Goal: Information Seeking & Learning: Find specific page/section

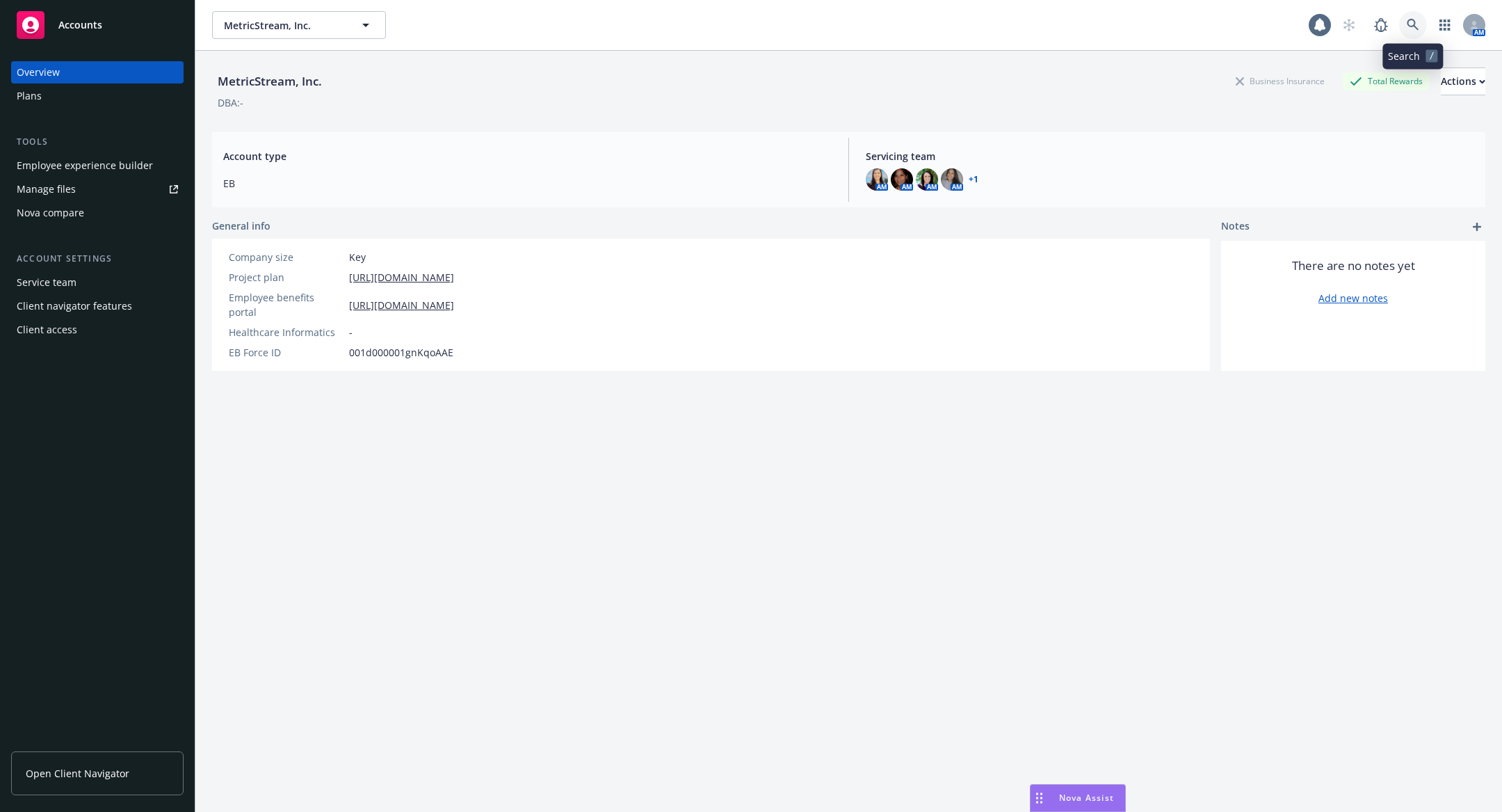
click at [1404, 24] on link at bounding box center [1413, 25] width 28 height 28
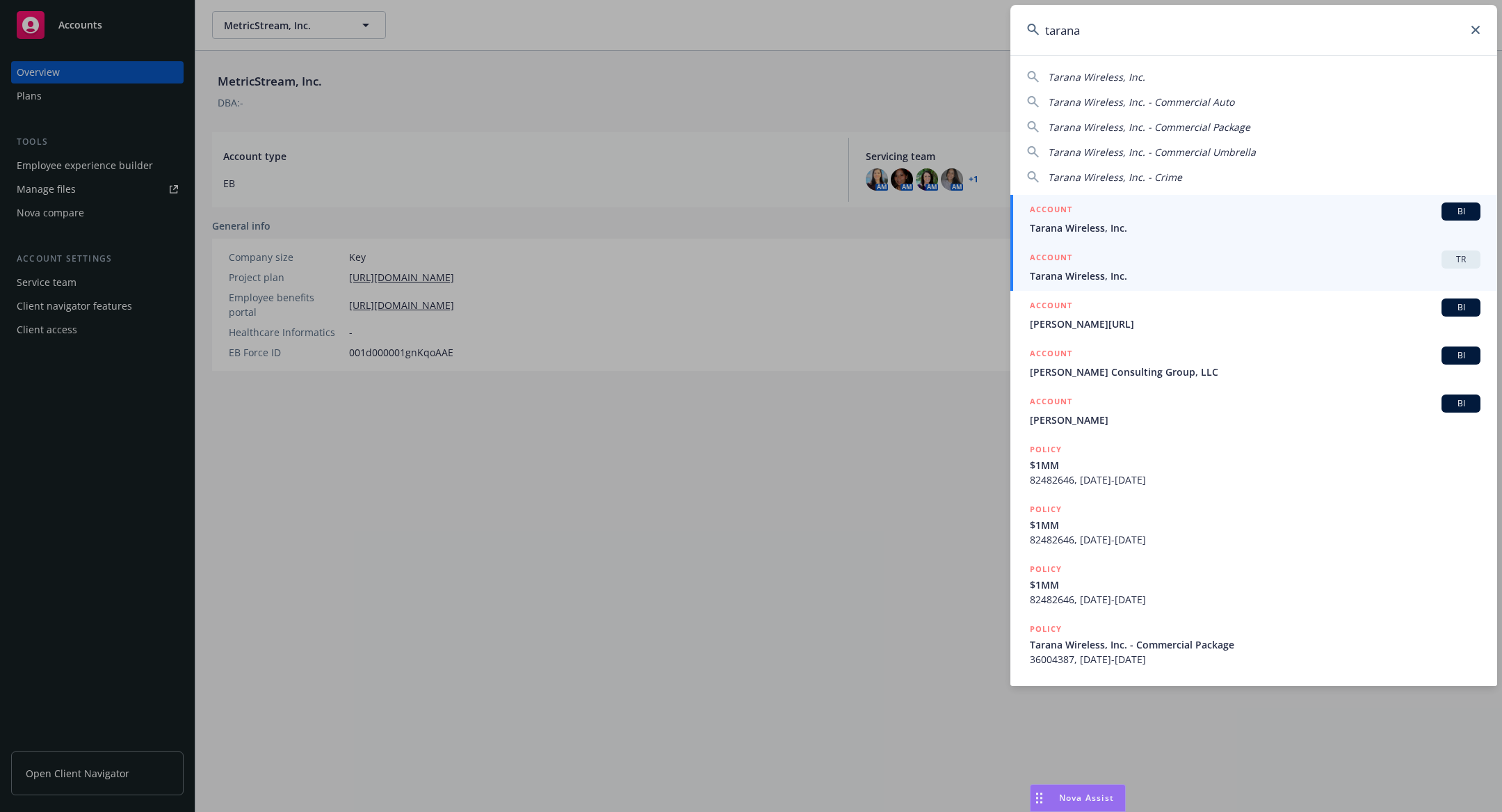
type input "tarana"
click at [1192, 280] on span "Tarana Wireless, Inc." at bounding box center [1255, 275] width 451 height 15
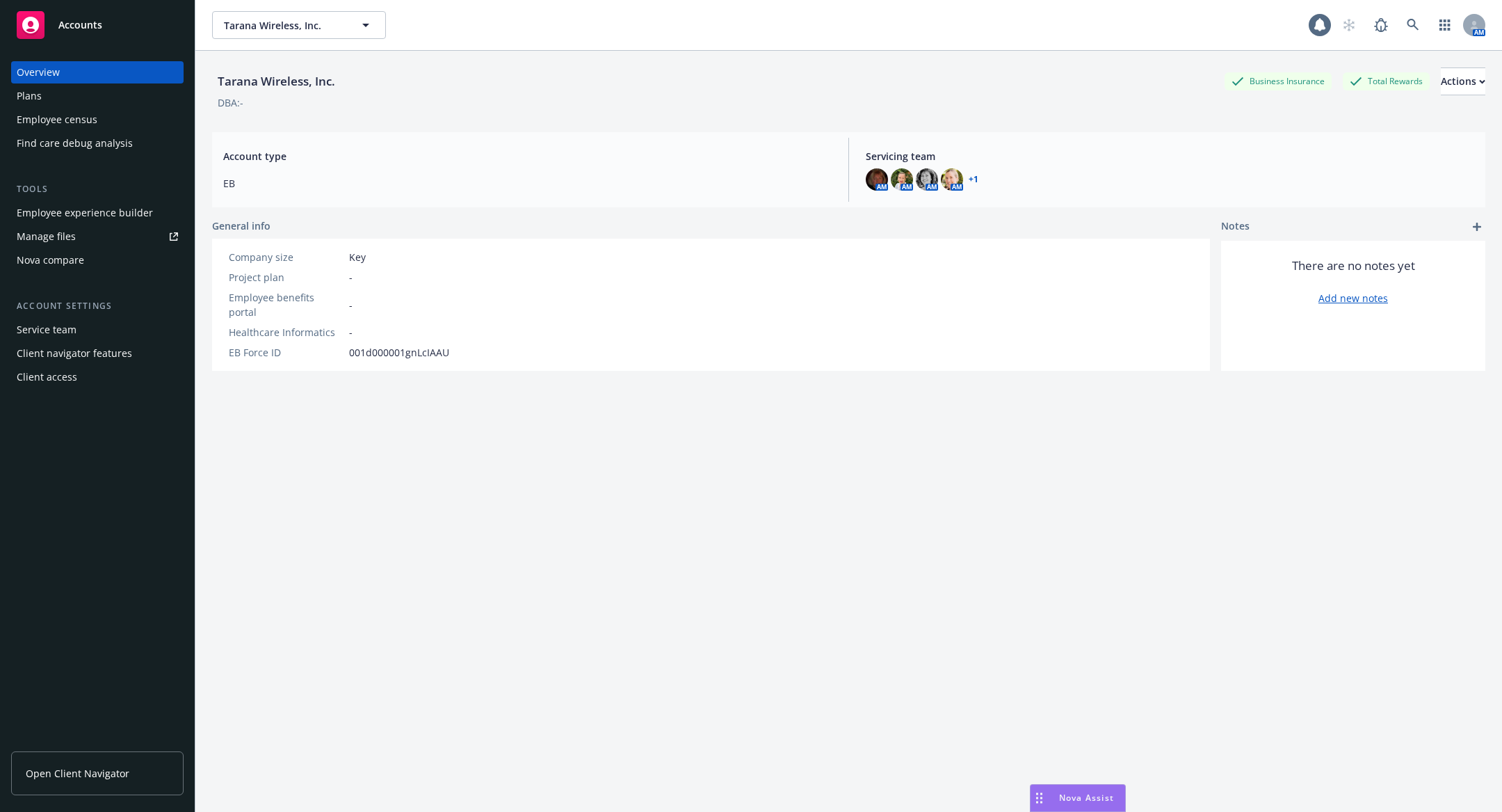
click at [95, 129] on div "Employee census" at bounding box center [57, 120] width 81 height 22
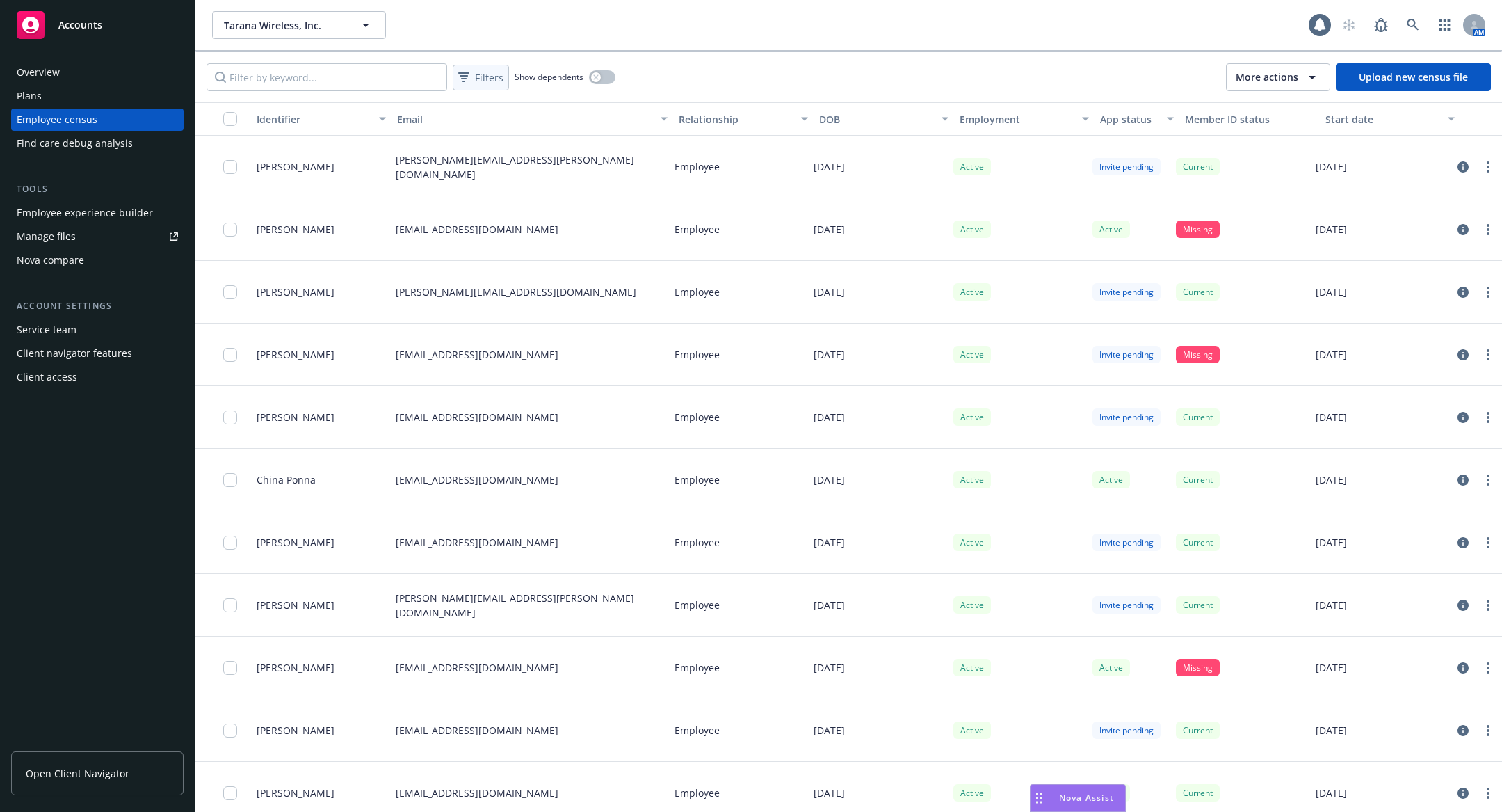
click at [482, 88] on div "Show filters" at bounding box center [479, 100] width 65 height 26
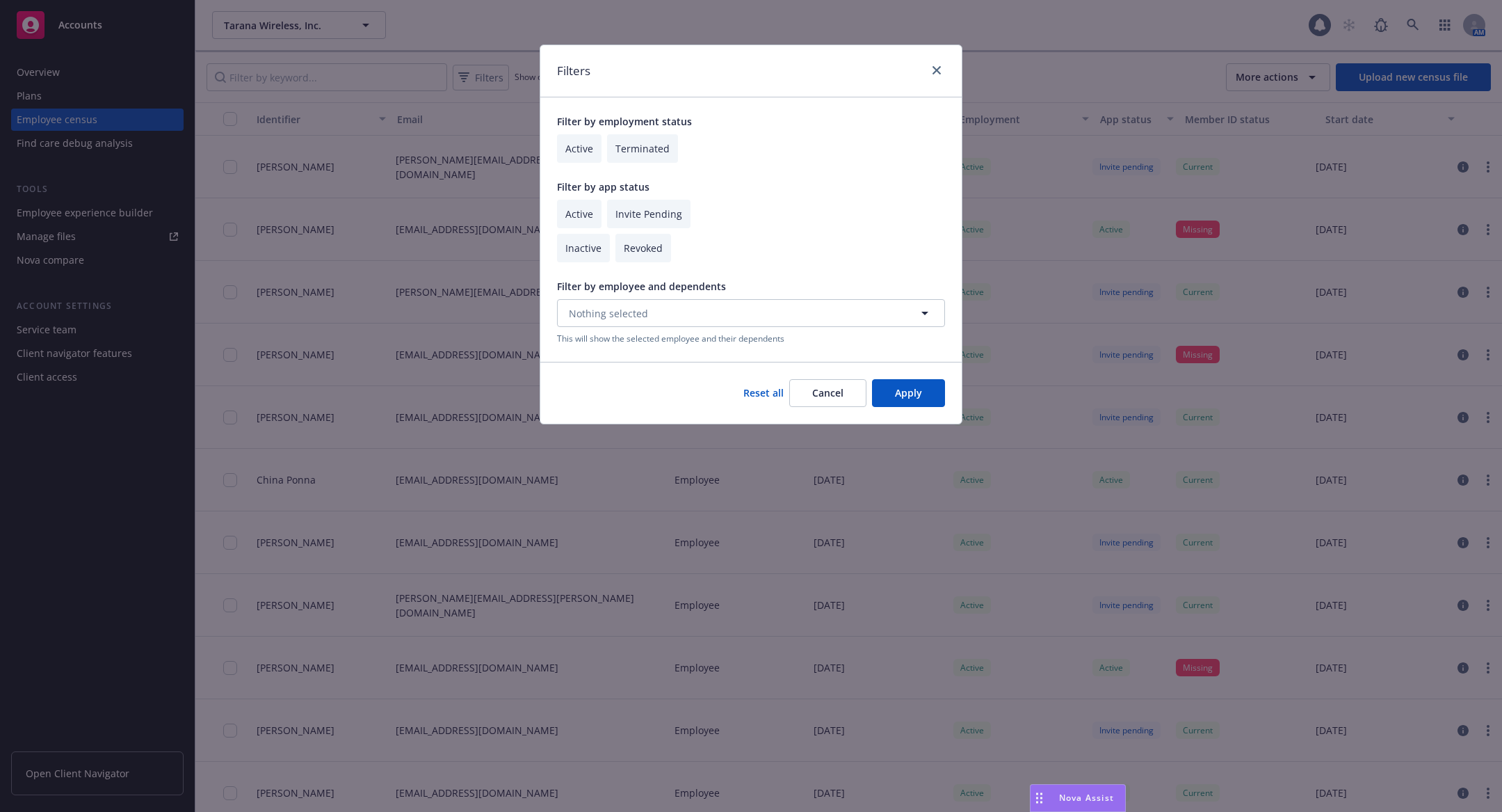
click at [490, 88] on div "Filters Filter by employment status Active Terminated Filter by app status Acti…" at bounding box center [751, 406] width 1502 height 812
click at [579, 135] on input "checkbox" at bounding box center [579, 148] width 45 height 29
checkbox input "true"
click at [584, 211] on input "checkbox" at bounding box center [579, 214] width 45 height 29
checkbox input "true"
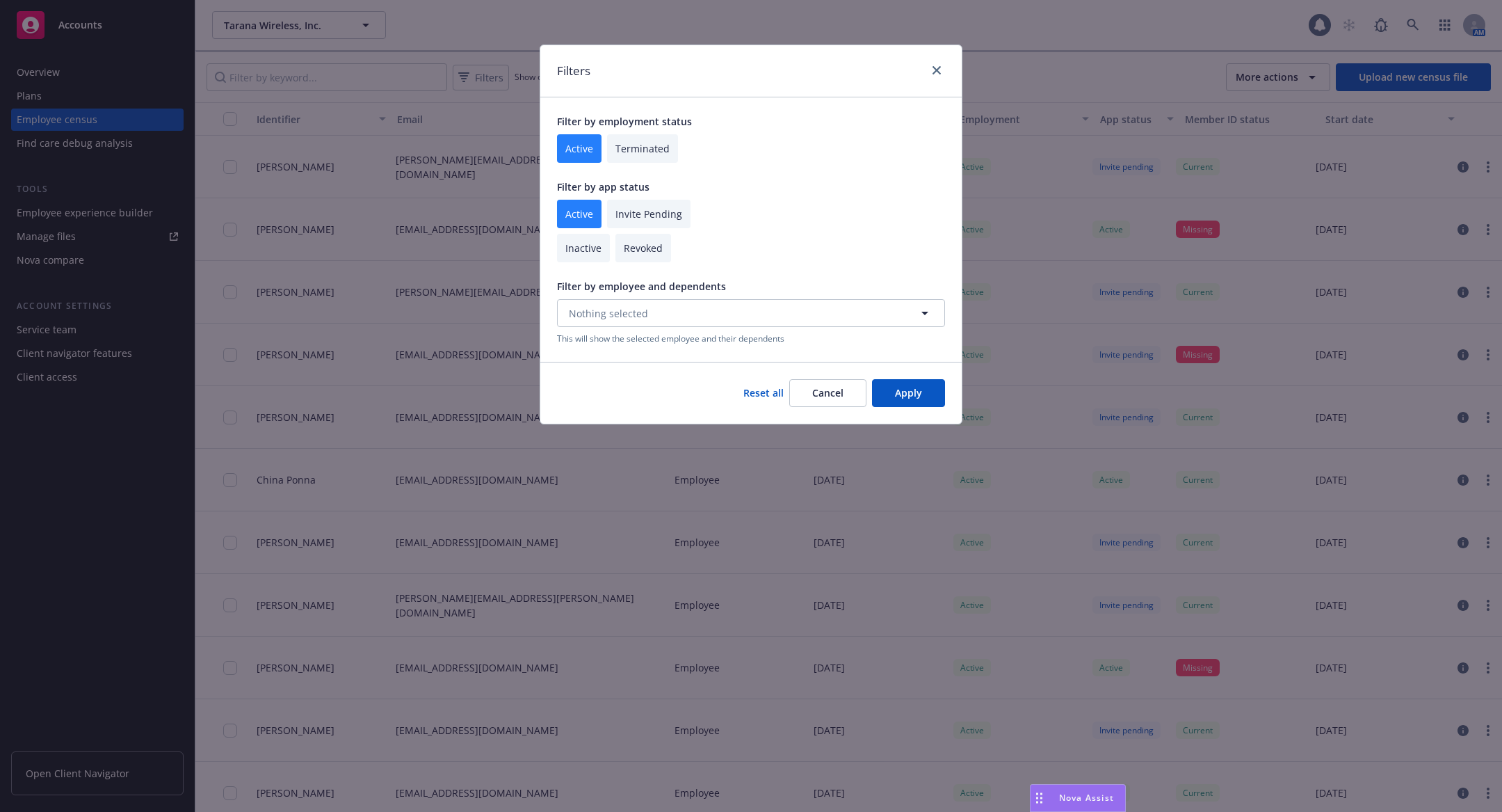
click at [878, 380] on button "Apply" at bounding box center [908, 393] width 73 height 28
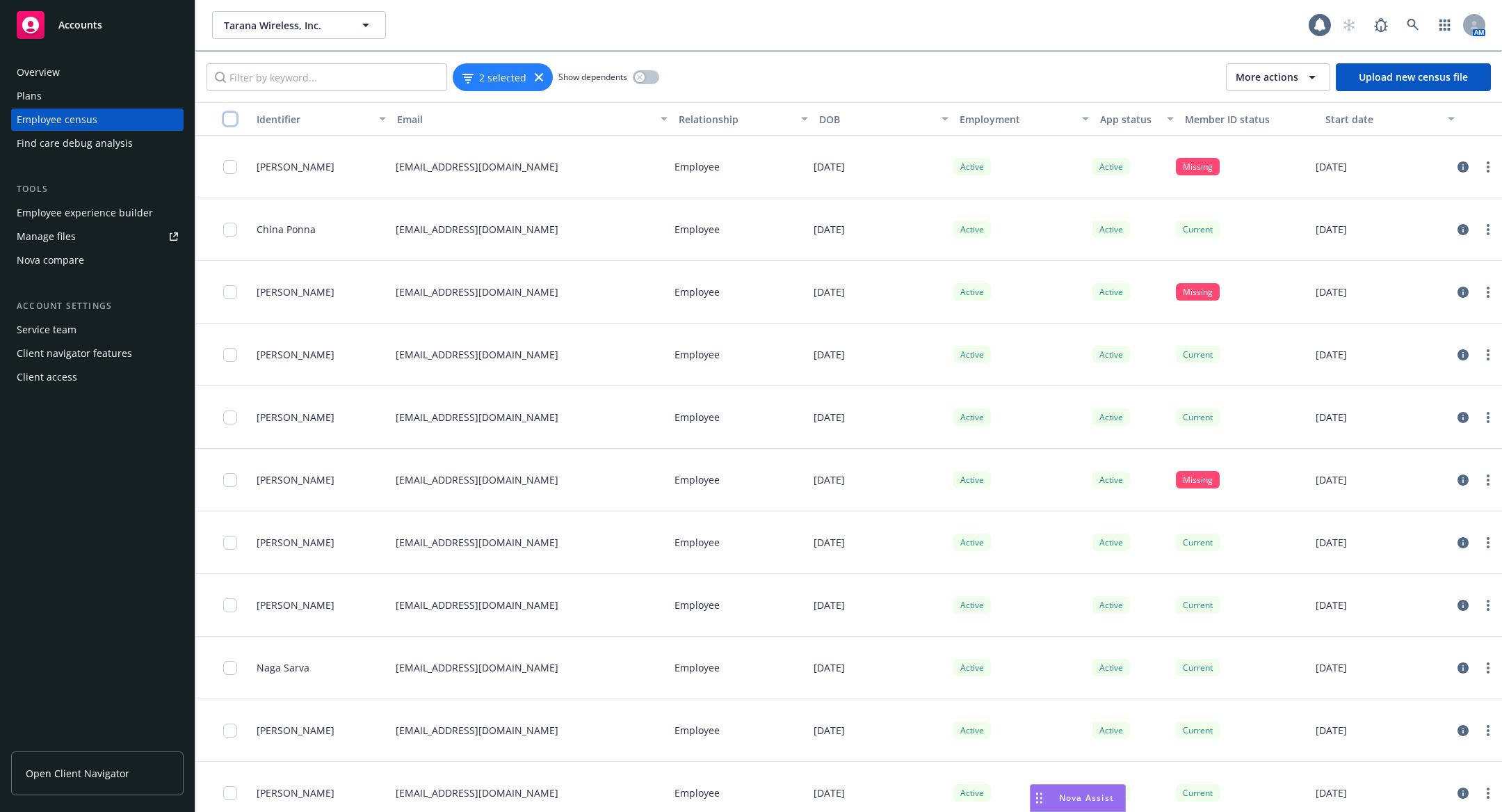
click at [224, 115] on input "checkbox" at bounding box center [230, 119] width 14 height 14
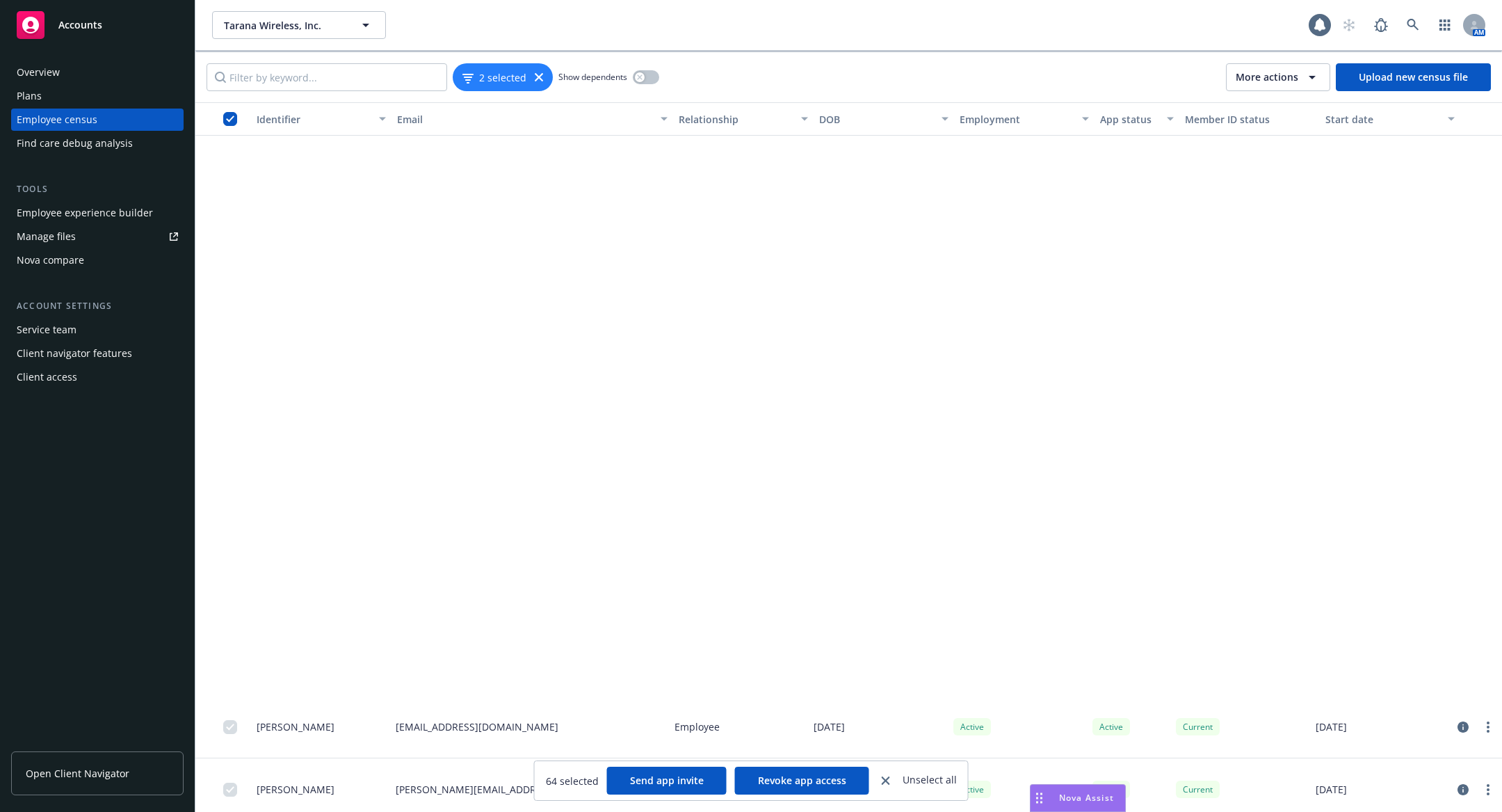
scroll to position [1244, 0]
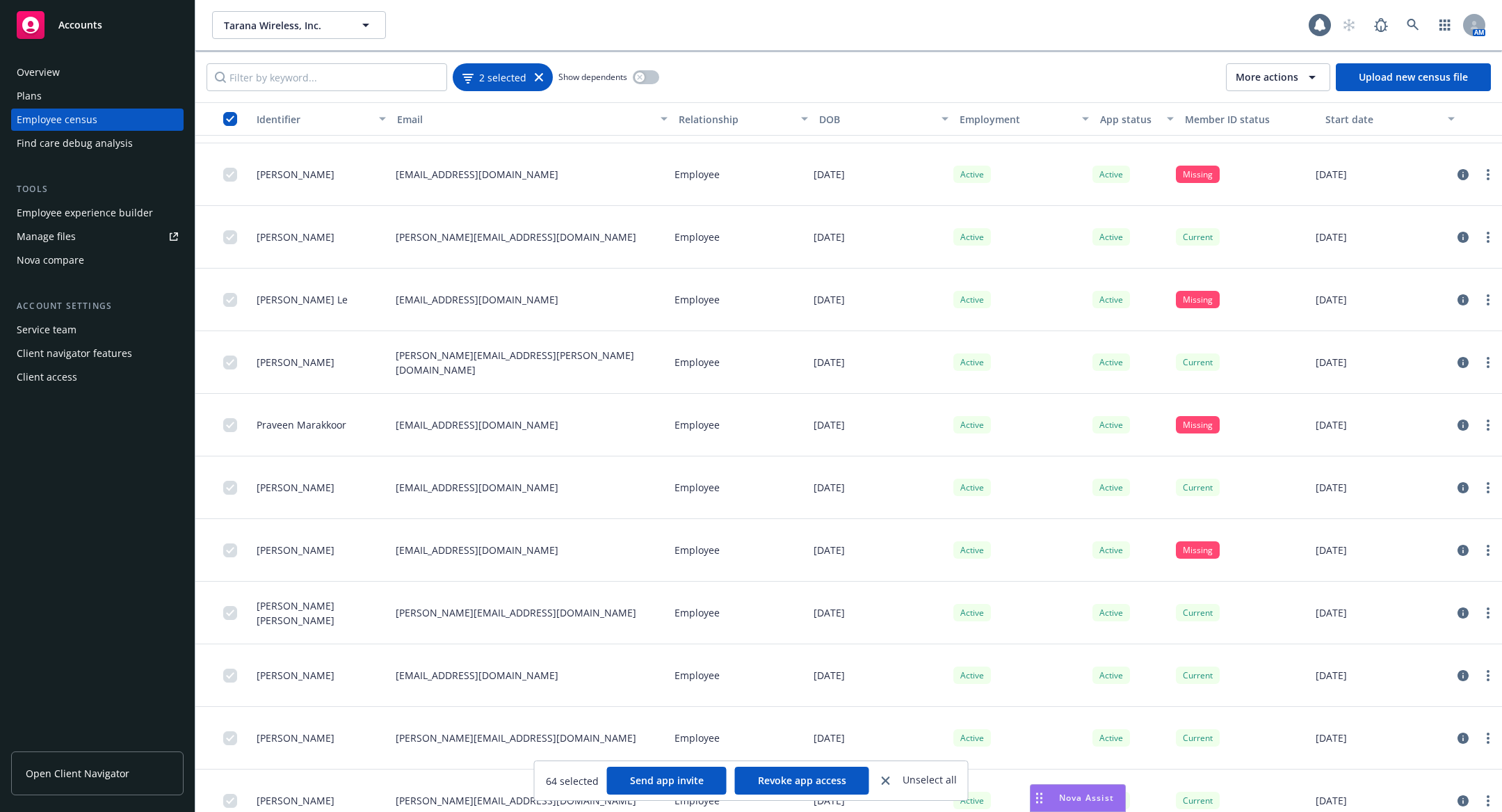
click at [536, 83] on div "2 selected" at bounding box center [503, 77] width 100 height 28
click at [536, 81] on div "2 selected" at bounding box center [503, 77] width 81 height 15
click at [538, 75] on icon at bounding box center [539, 77] width 8 height 8
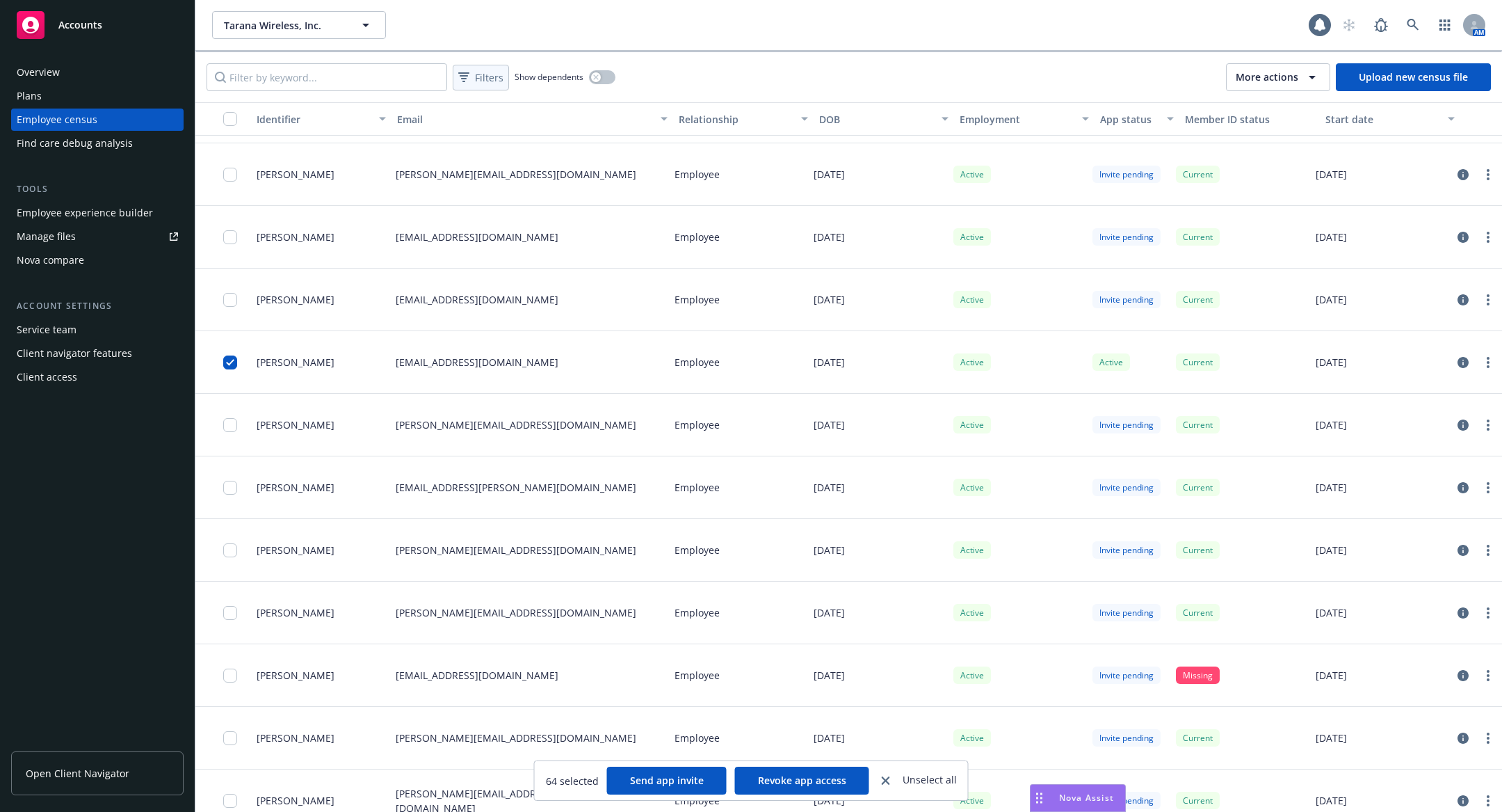
click at [483, 77] on span "Filters" at bounding box center [489, 77] width 29 height 15
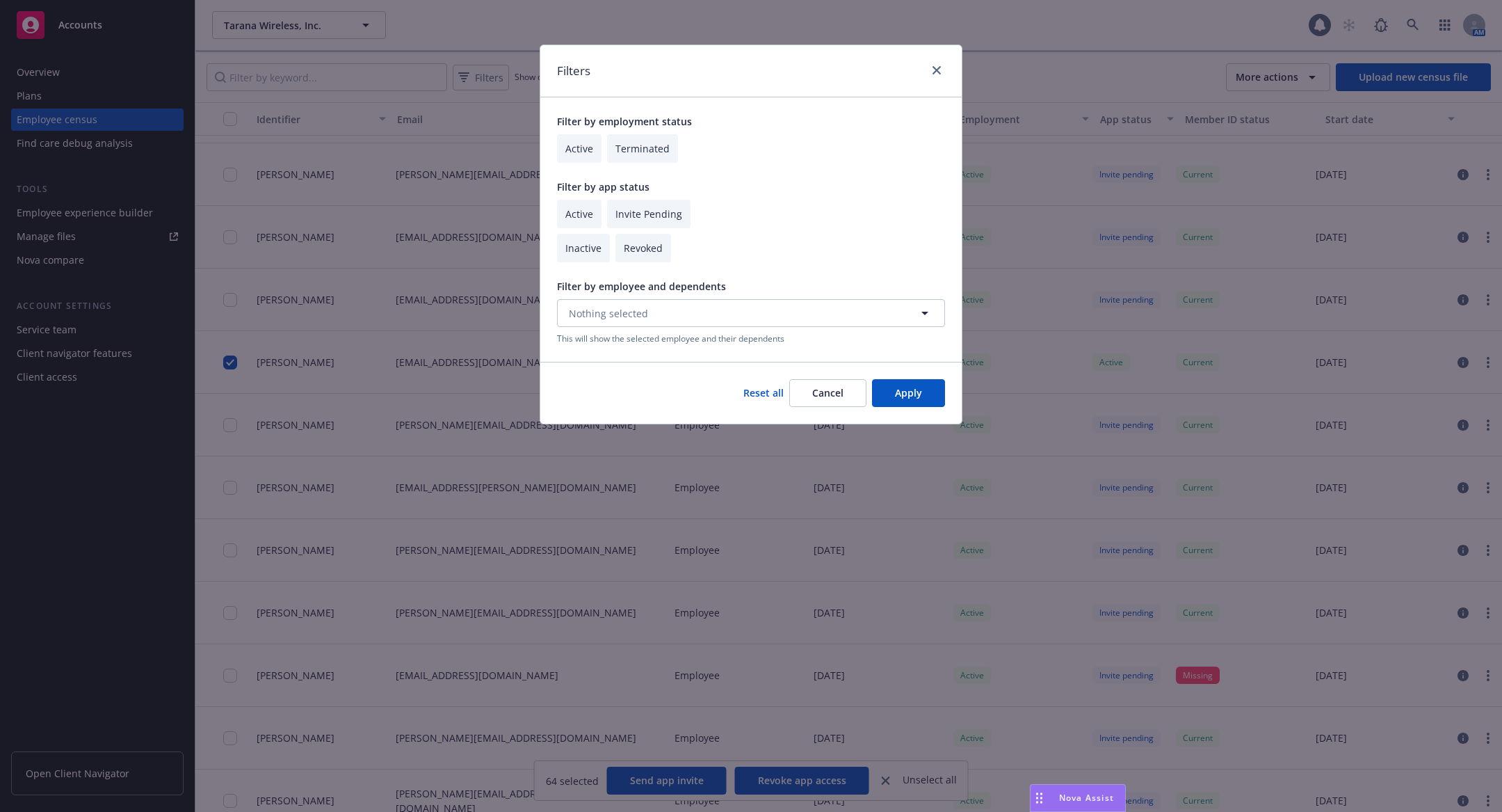
click at [579, 209] on input "checkbox" at bounding box center [579, 214] width 45 height 29
checkbox input "true"
click at [915, 385] on button "Apply" at bounding box center [908, 393] width 73 height 28
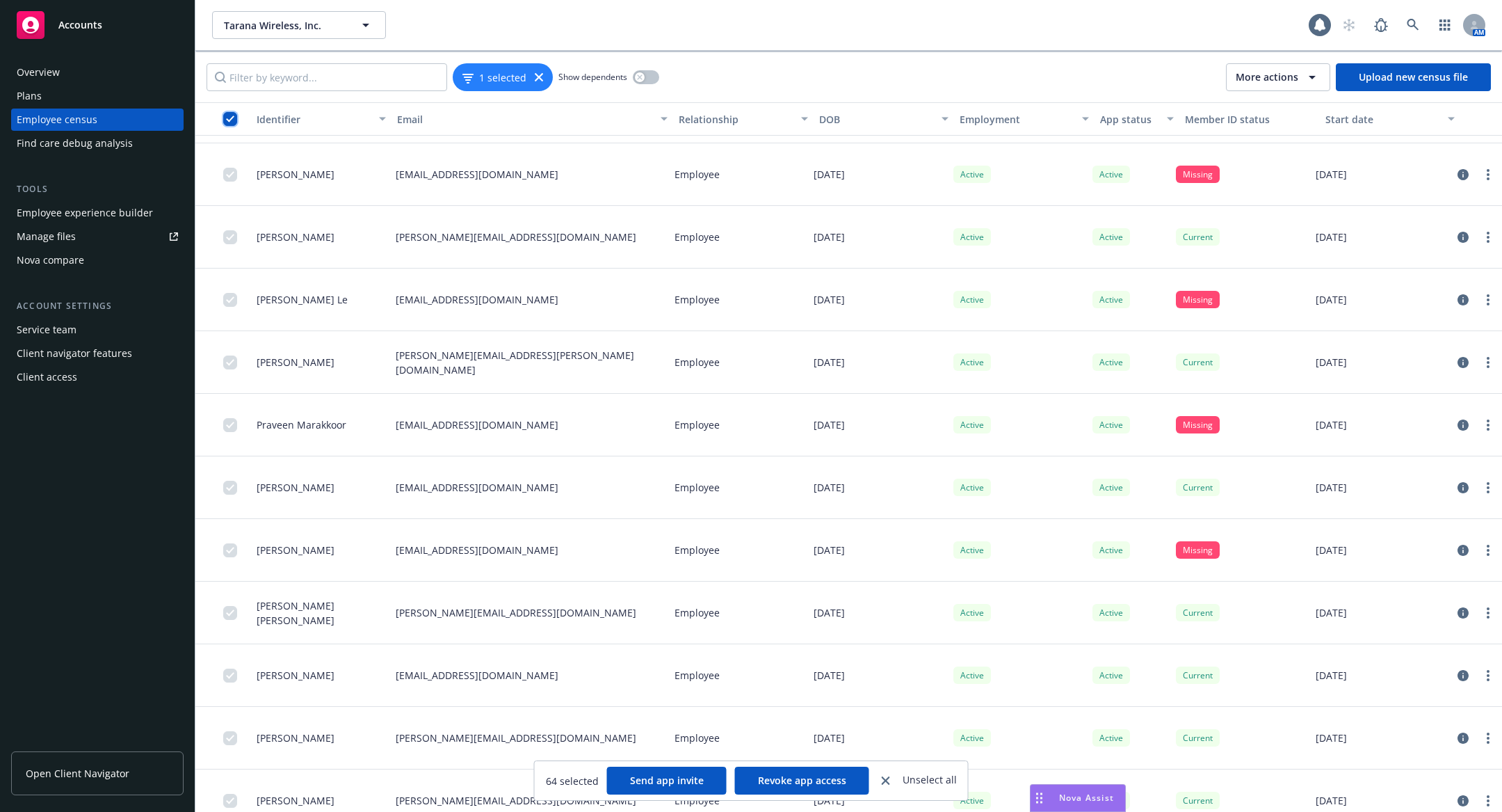
click at [232, 117] on input "checkbox" at bounding box center [230, 119] width 14 height 14
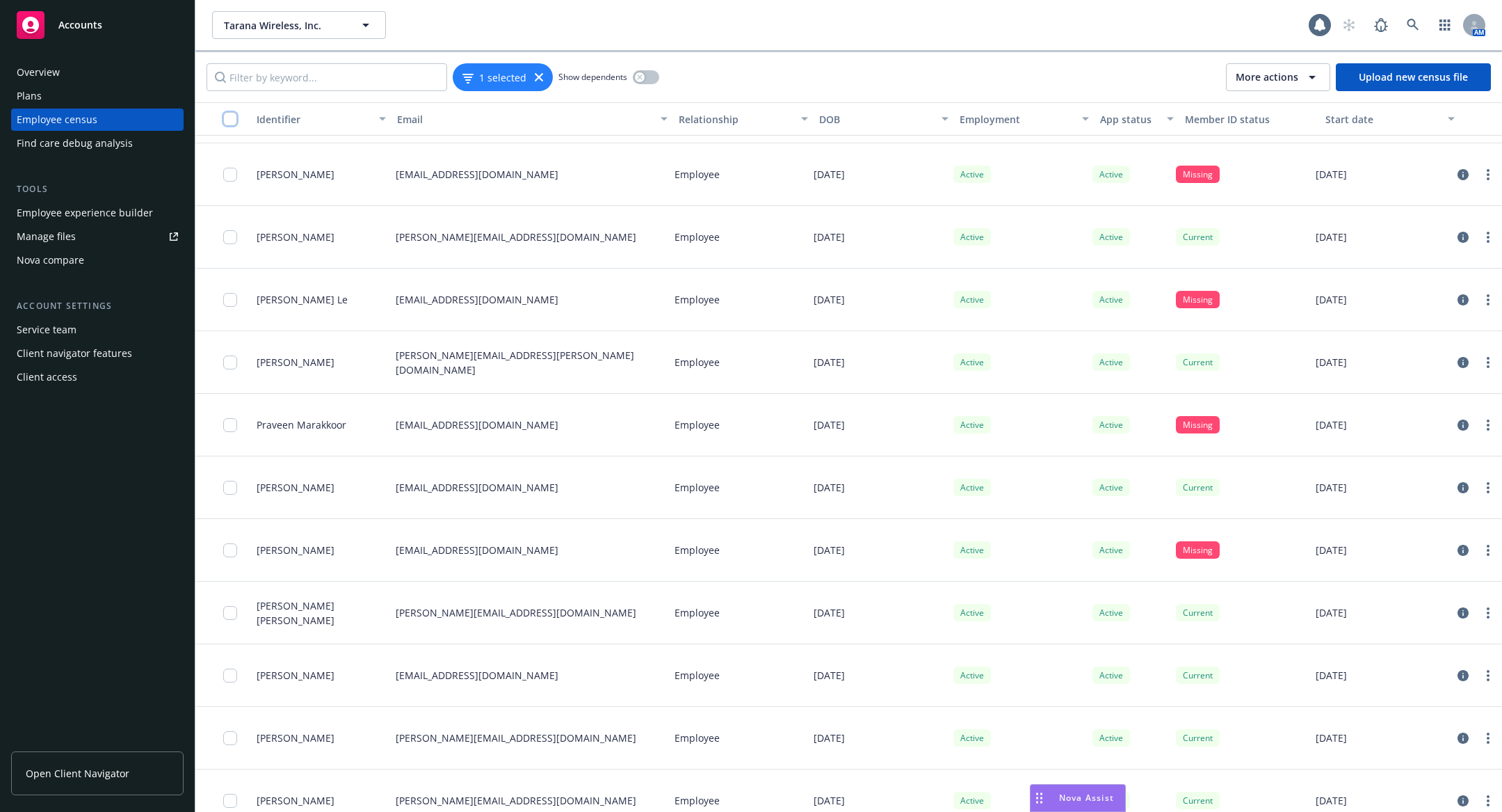
click at [232, 117] on input "checkbox" at bounding box center [230, 119] width 14 height 14
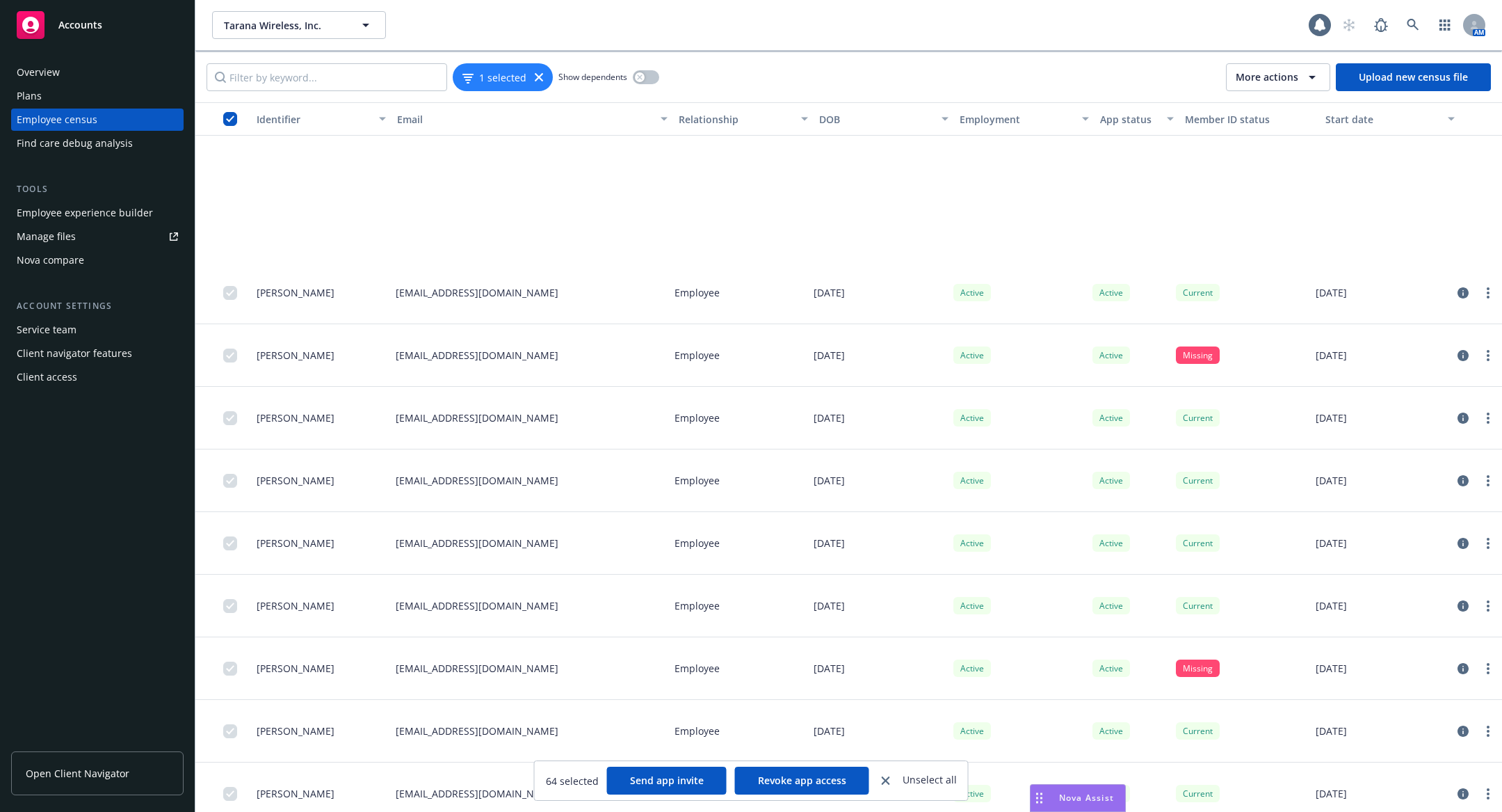
scroll to position [3328, 0]
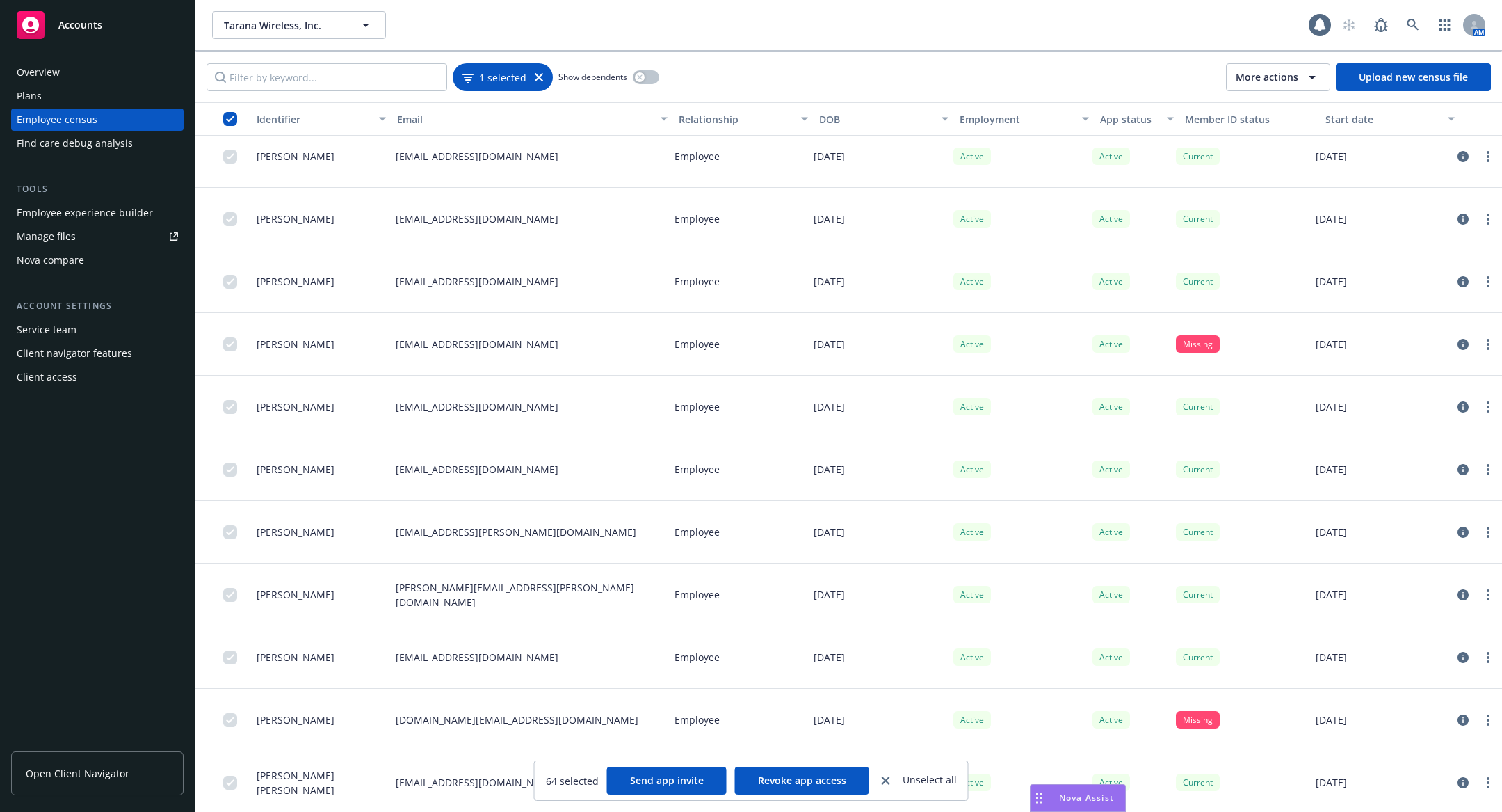
click at [533, 70] on div "1 selected" at bounding box center [503, 77] width 81 height 15
click at [536, 73] on icon at bounding box center [539, 77] width 8 height 8
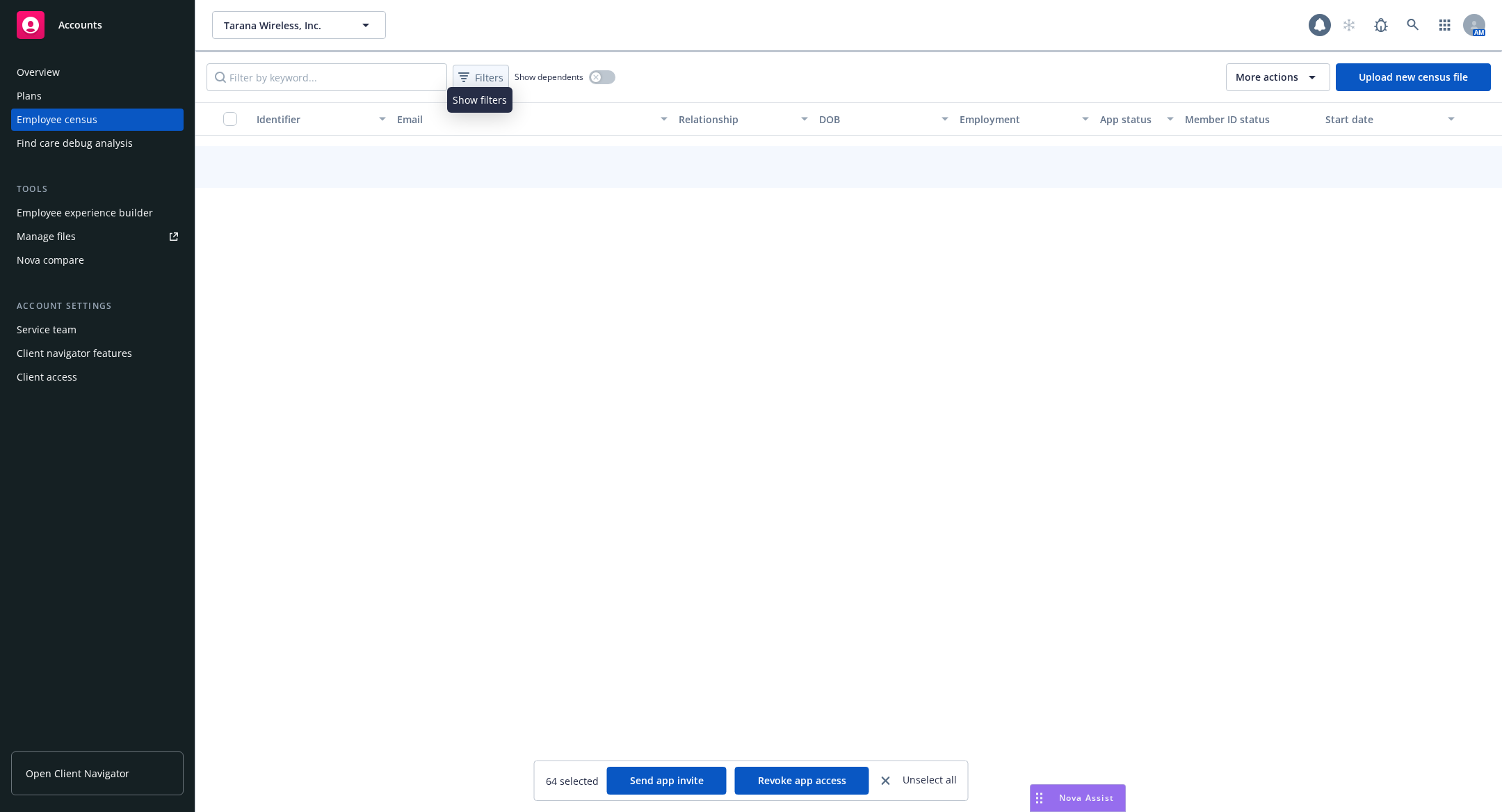
click at [486, 81] on span "Filters" at bounding box center [489, 77] width 29 height 15
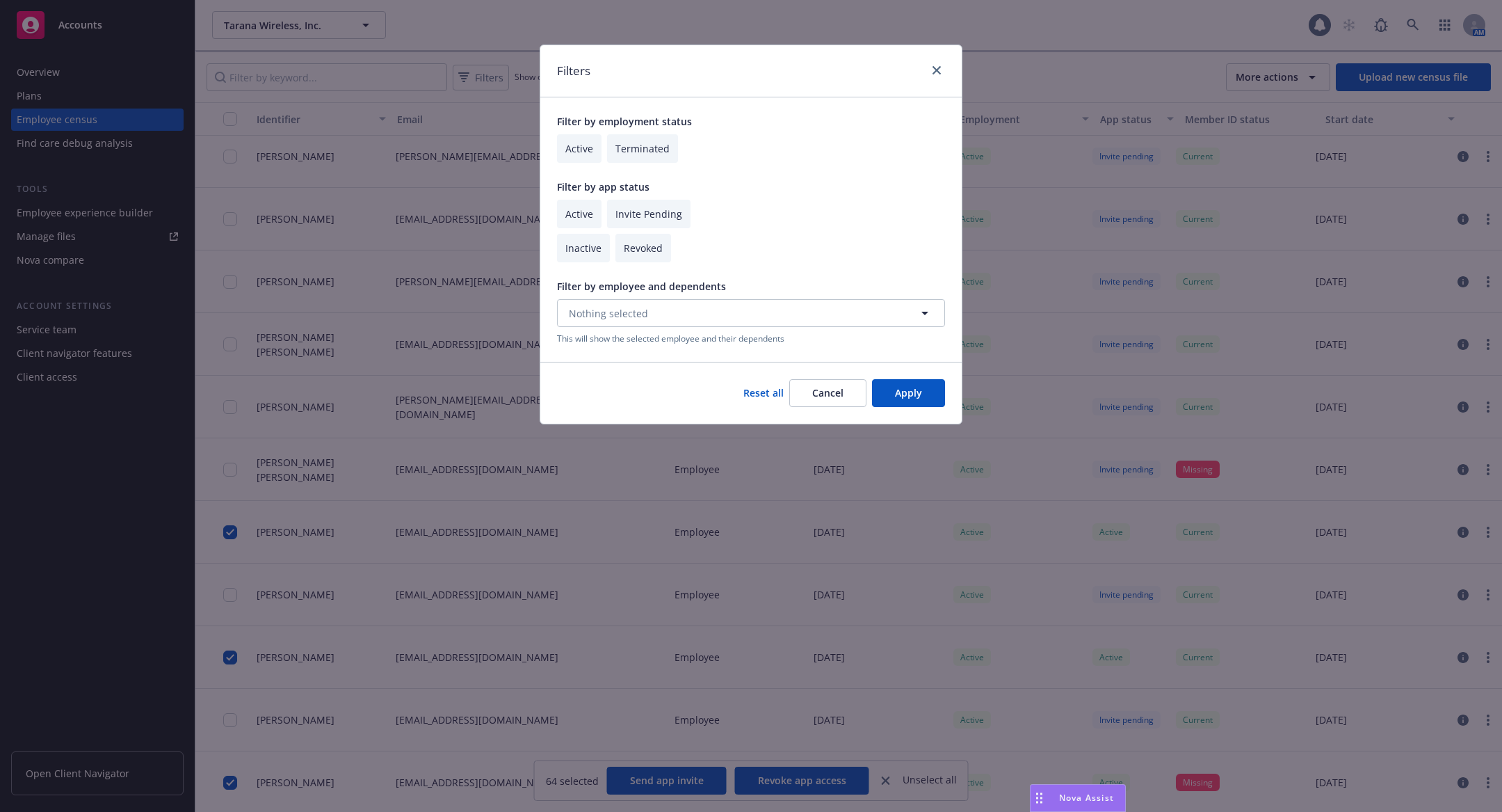
click at [571, 143] on input "checkbox" at bounding box center [579, 148] width 45 height 29
checkbox input "true"
click at [932, 398] on button "Apply" at bounding box center [908, 393] width 73 height 28
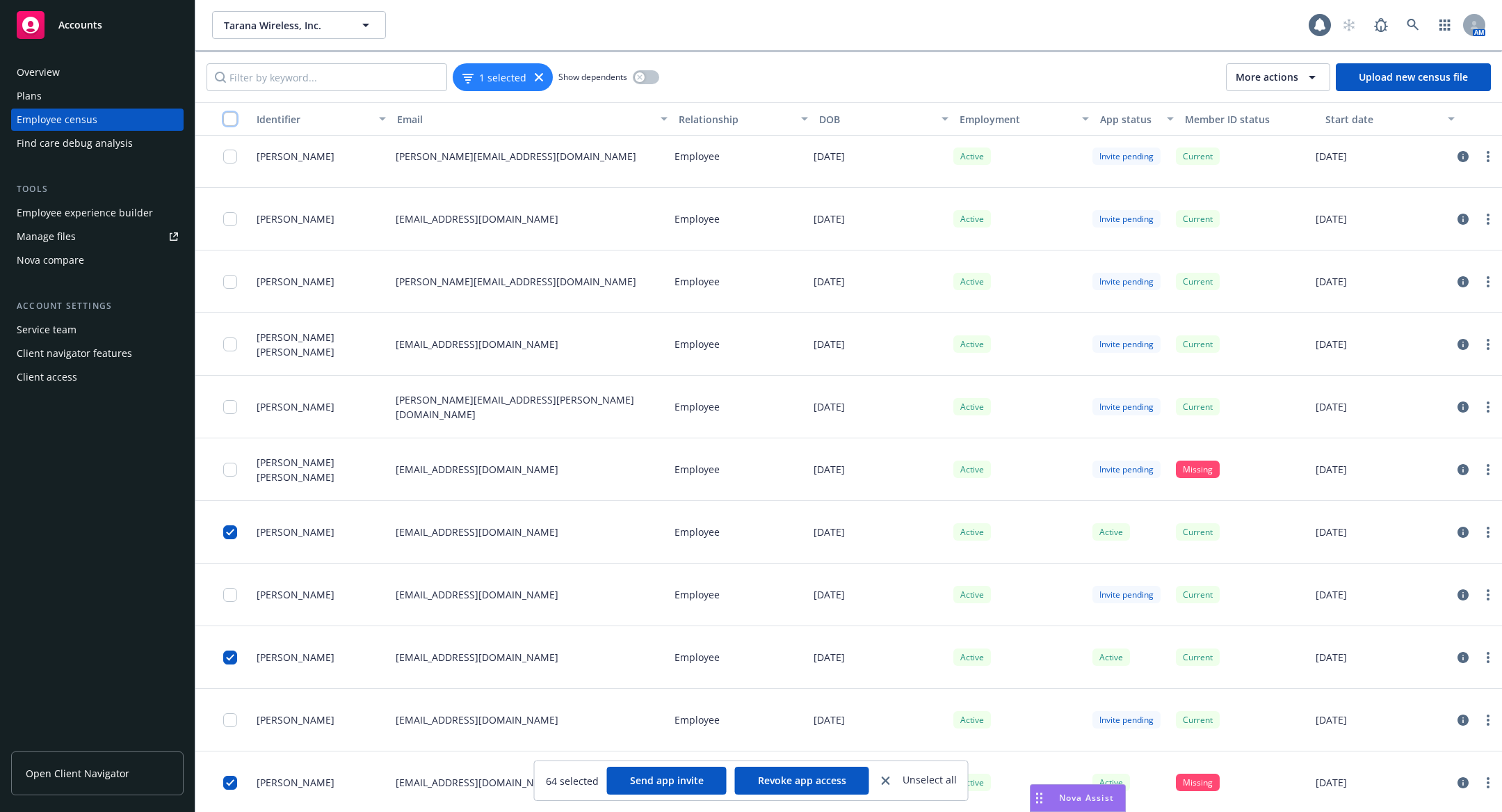
click at [231, 115] on input "checkbox" at bounding box center [230, 119] width 14 height 14
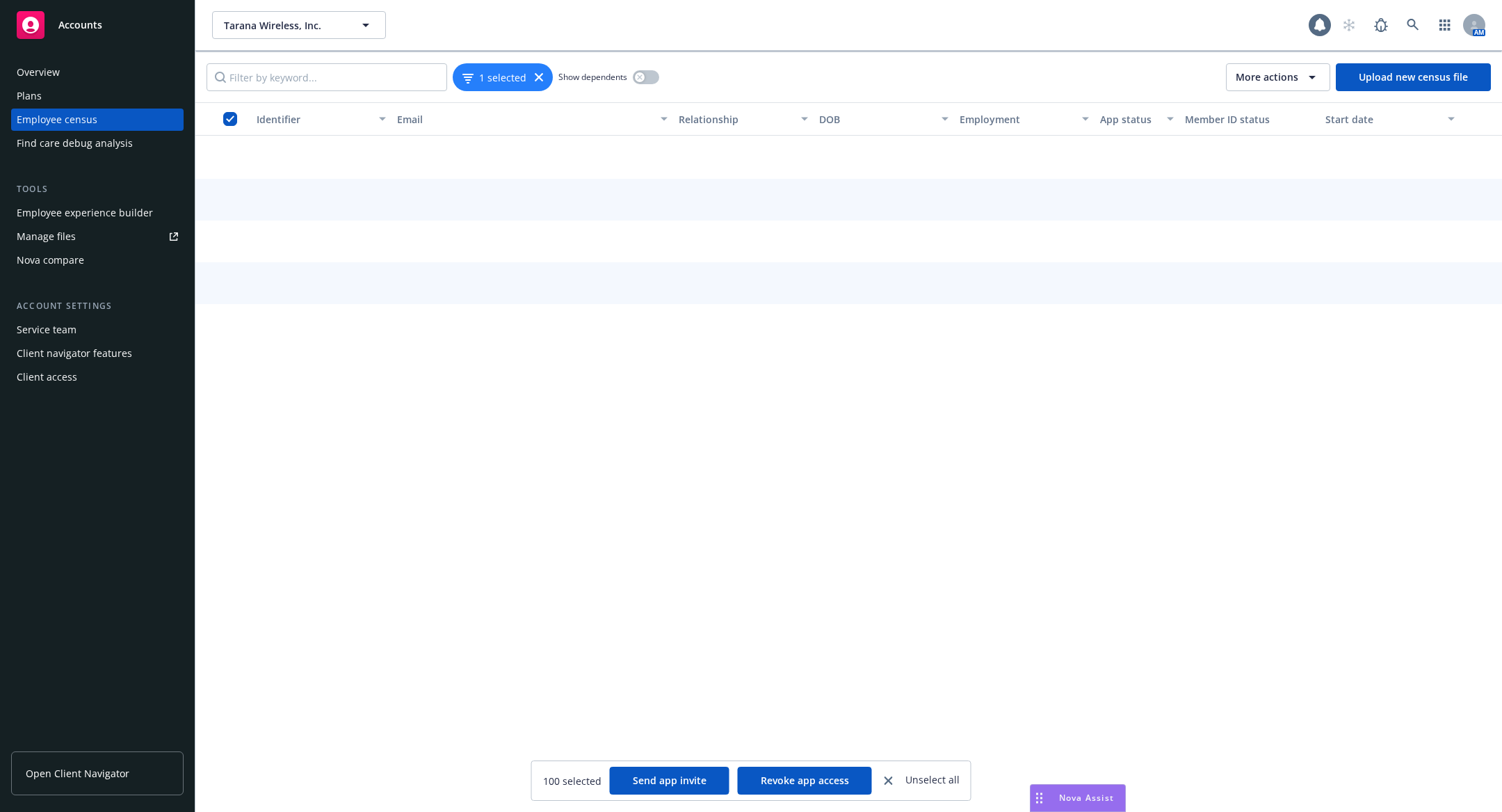
scroll to position [5582, 0]
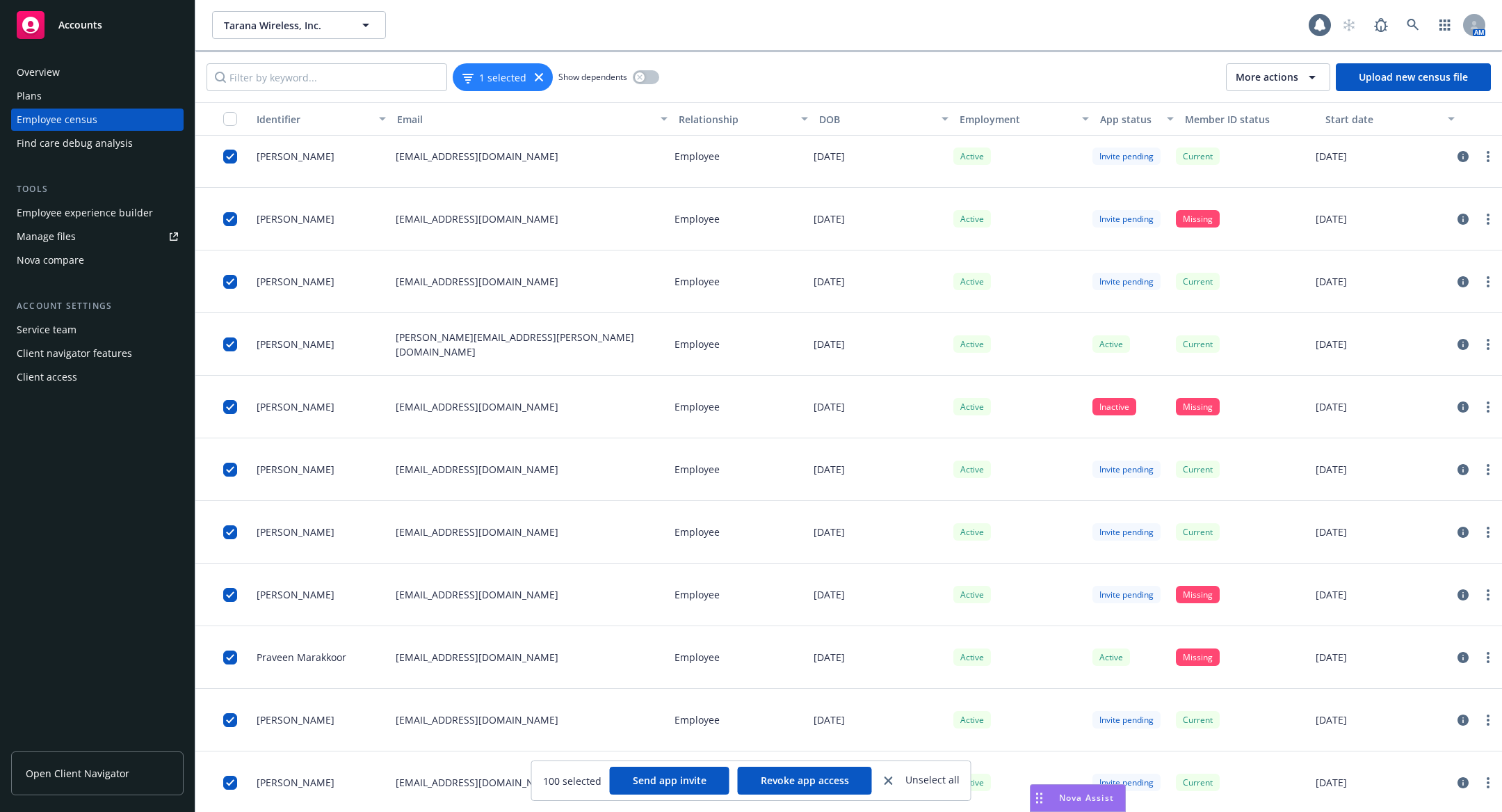
click at [222, 115] on div "button" at bounding box center [223, 119] width 45 height 14
click at [233, 115] on input "checkbox" at bounding box center [230, 119] width 14 height 14
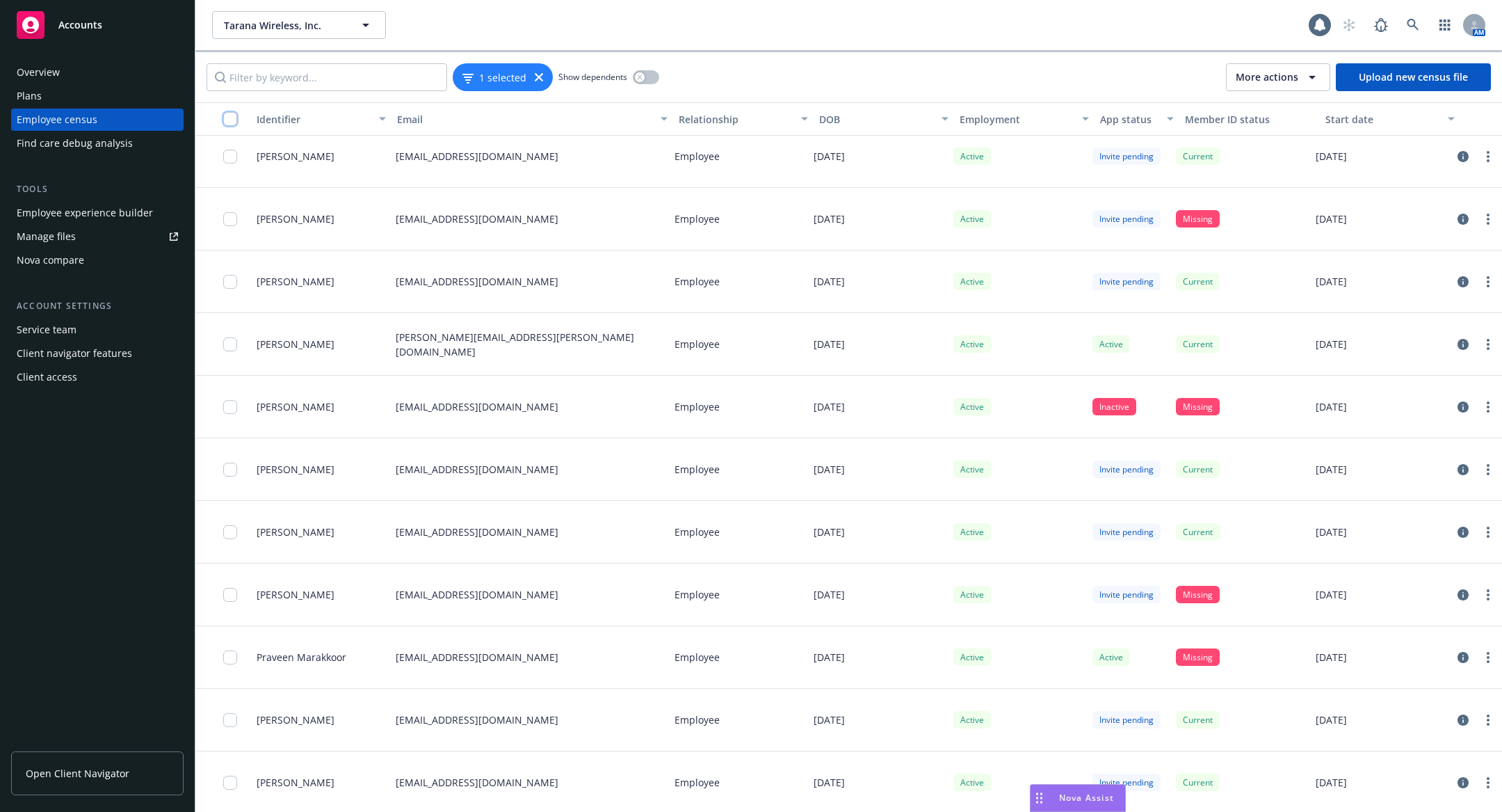
click at [227, 119] on input "checkbox" at bounding box center [230, 119] width 14 height 14
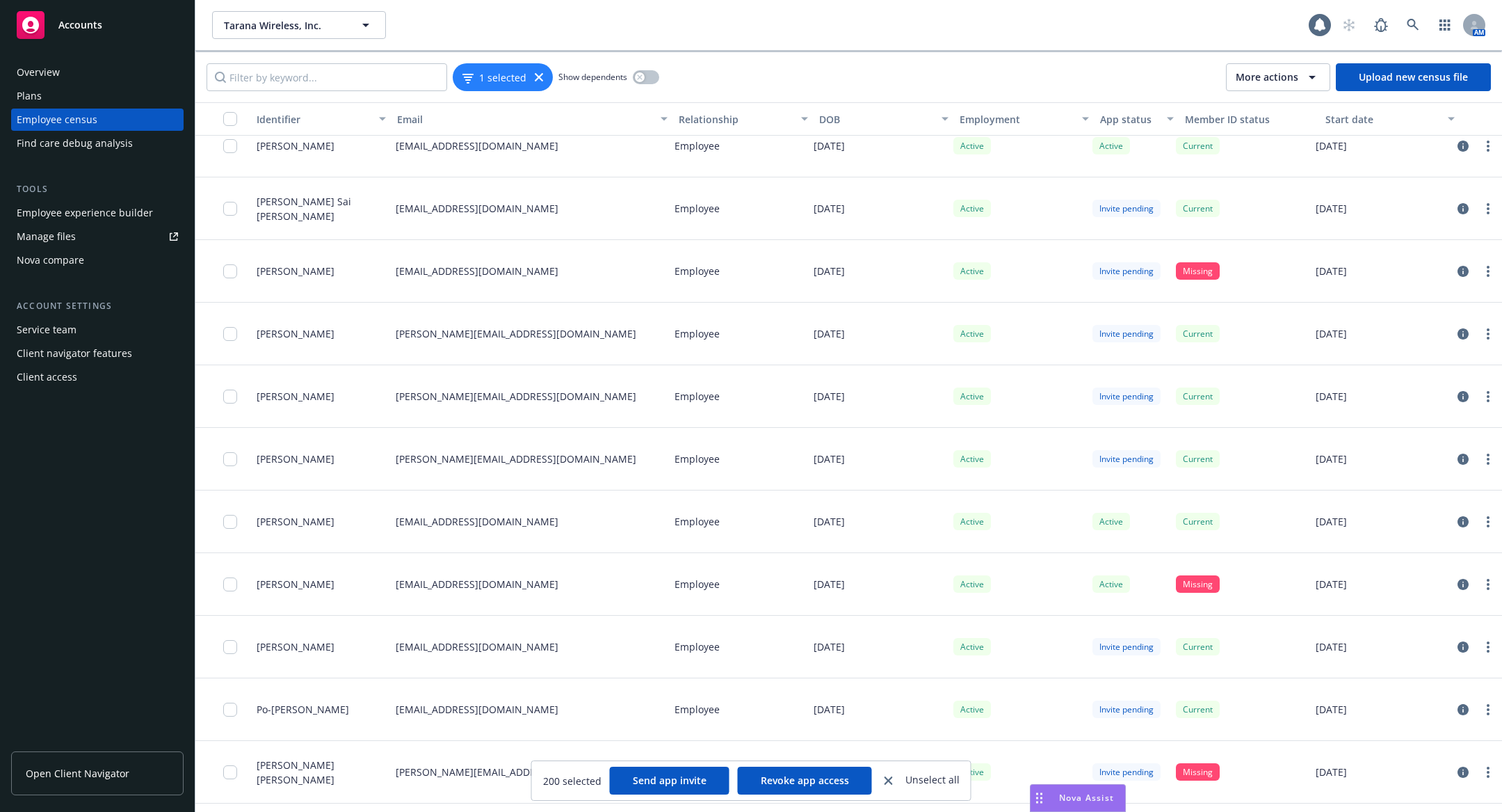
scroll to position [16536, 0]
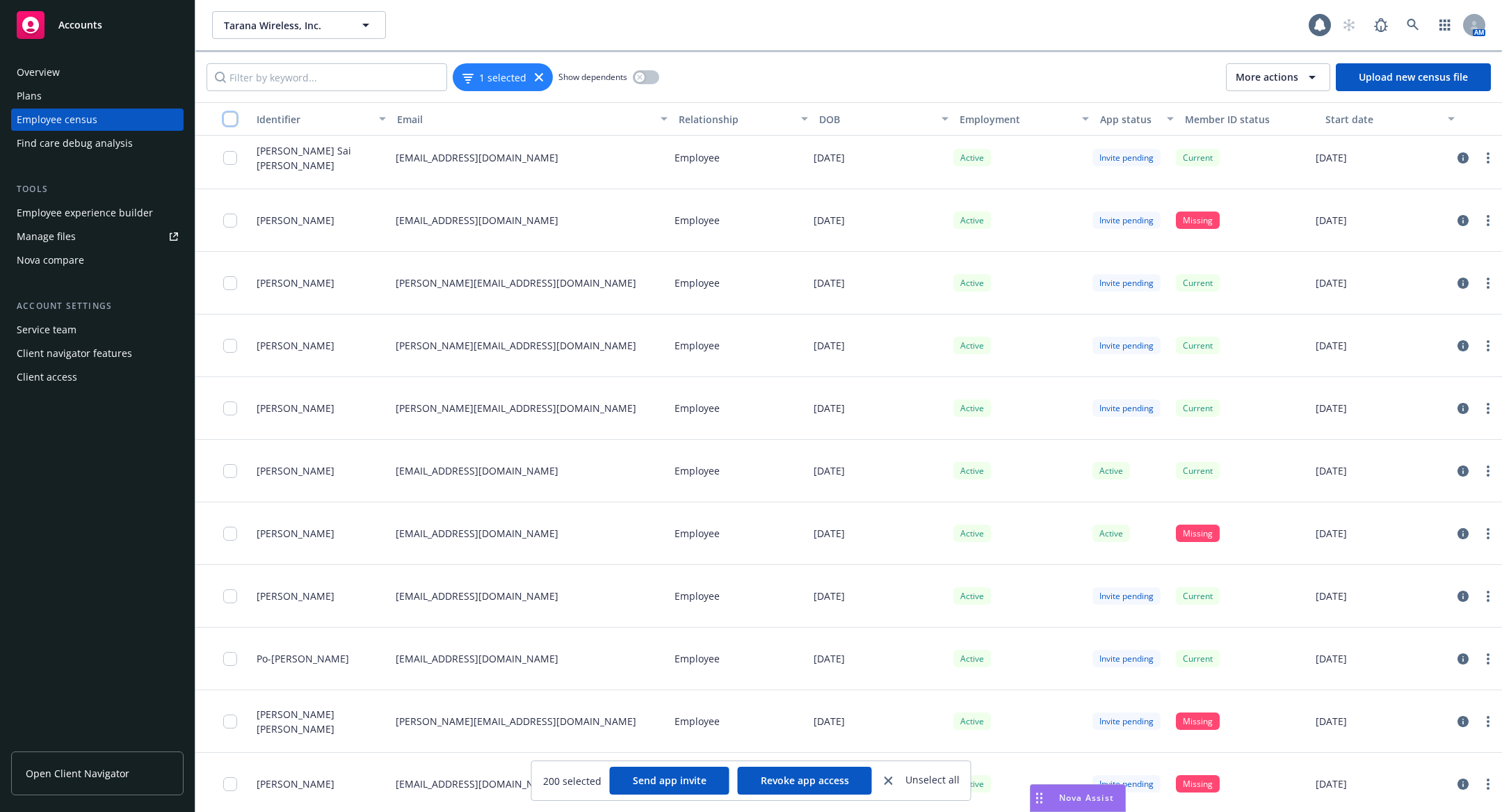
click at [232, 120] on input "checkbox" at bounding box center [230, 119] width 14 height 14
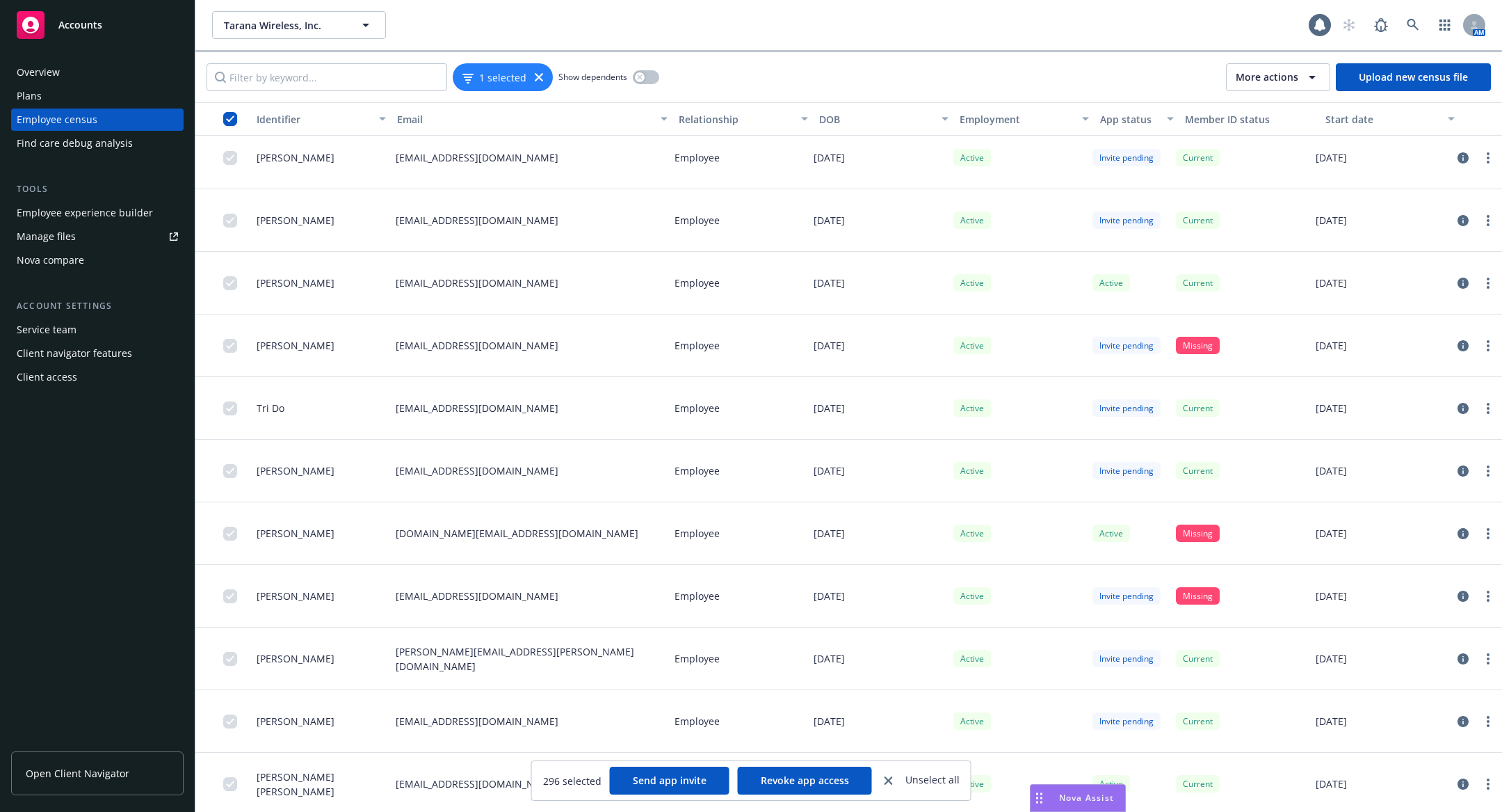
scroll to position [17852, 0]
click at [1414, 22] on icon at bounding box center [1413, 25] width 13 height 13
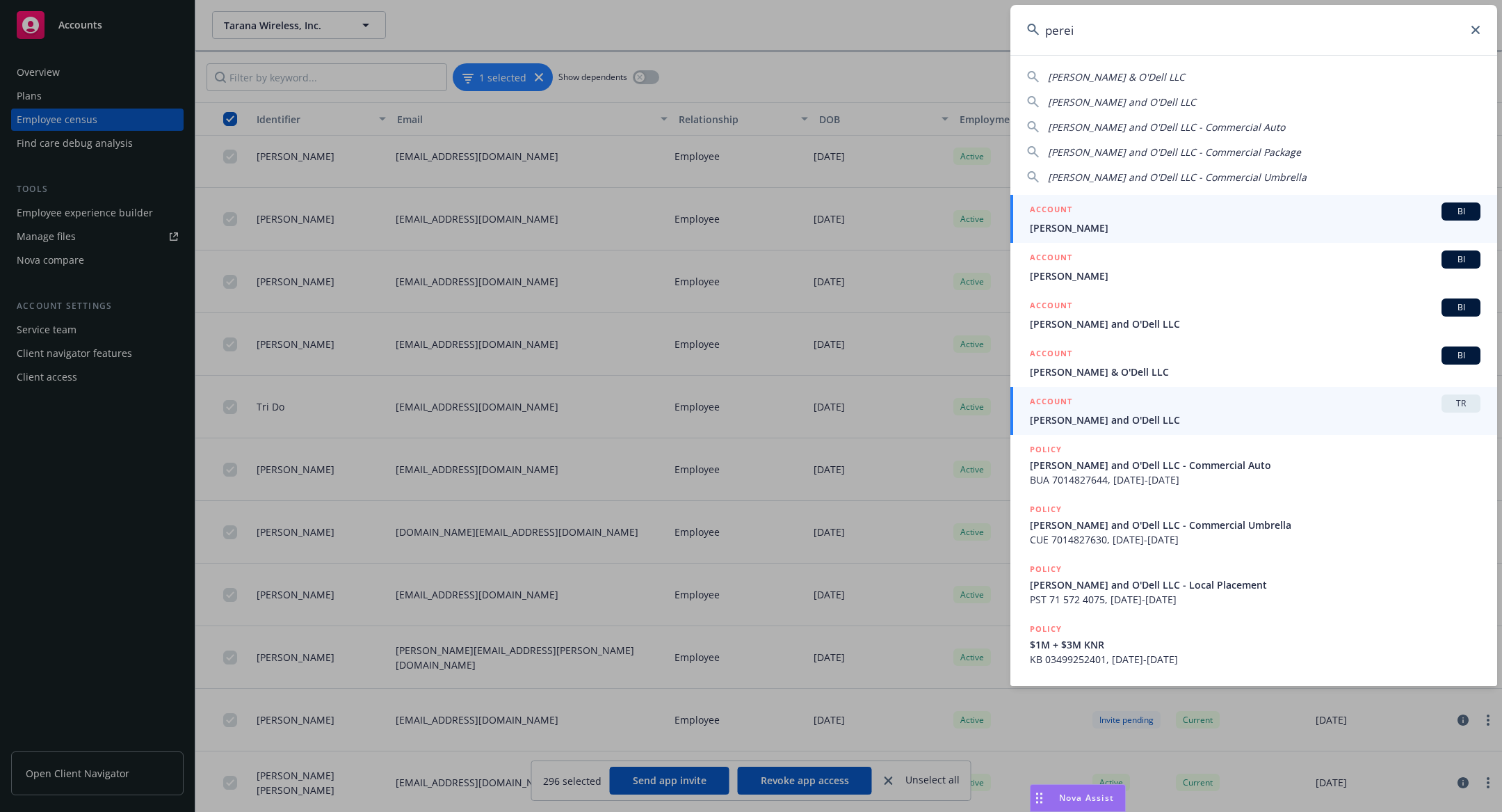
type input "perei"
click at [1094, 424] on span "[PERSON_NAME] and O'Dell LLC" at bounding box center [1255, 419] width 451 height 15
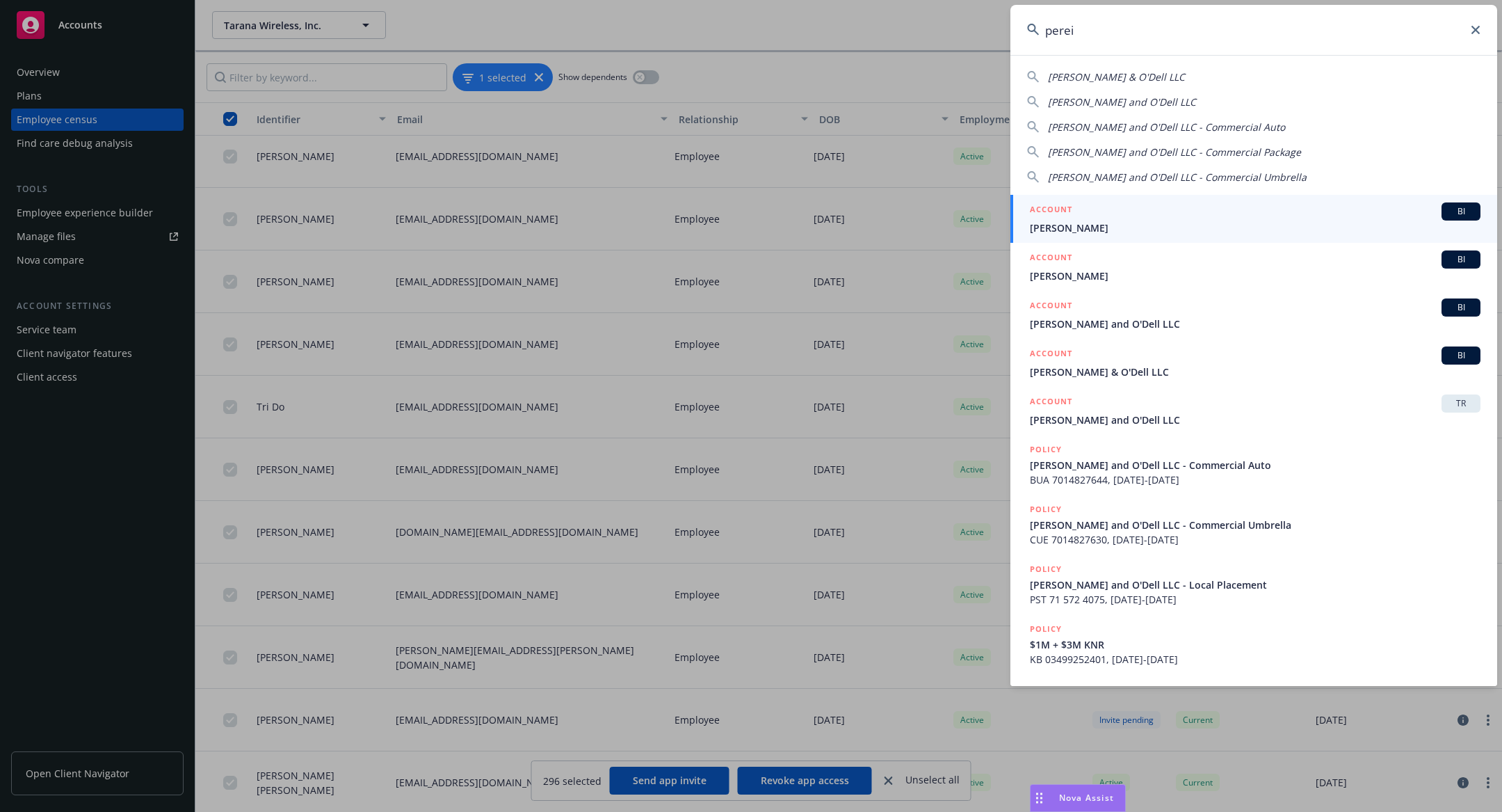
scroll to position [5583, 0]
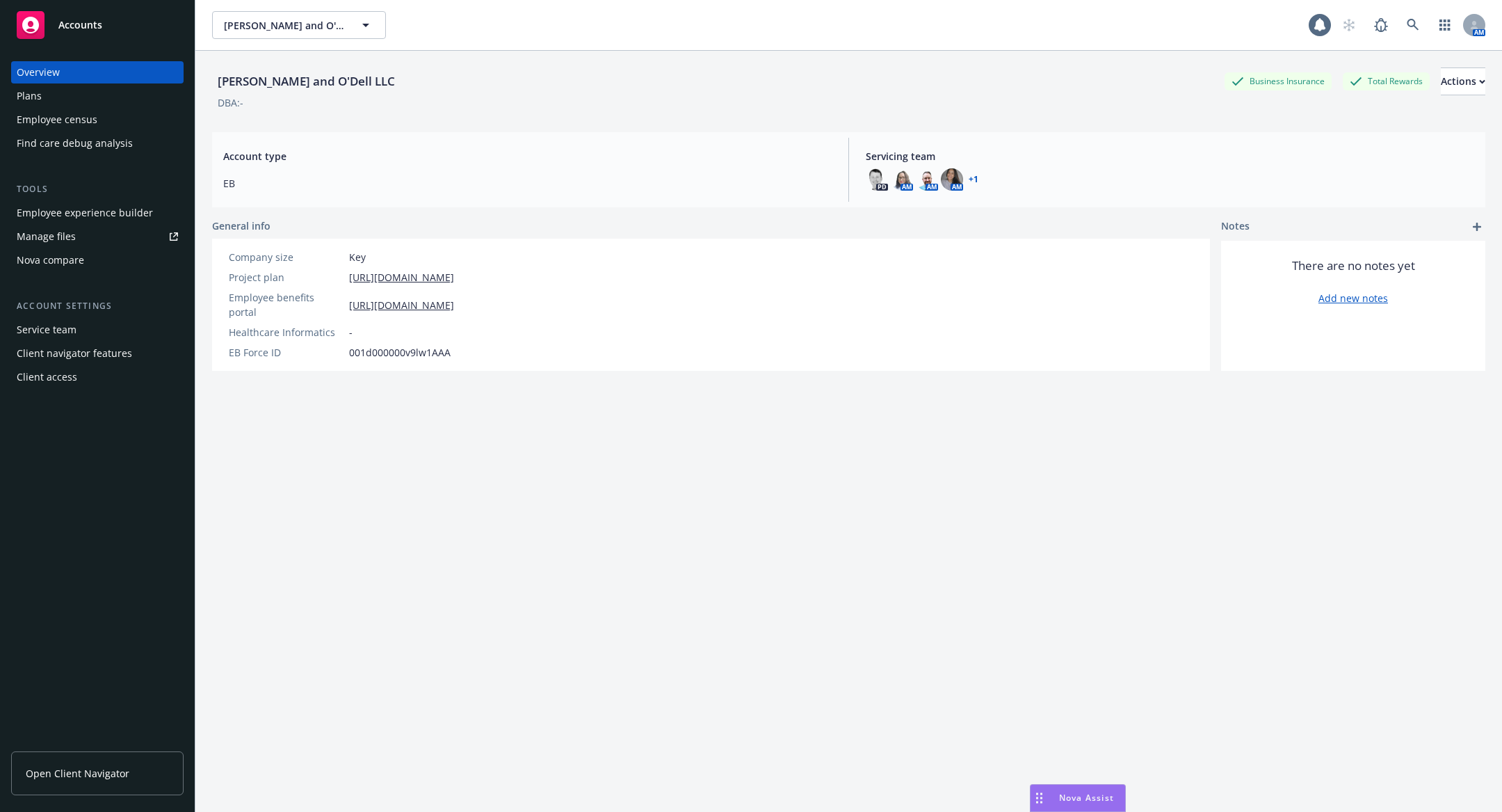
click at [110, 112] on div "Employee census" at bounding box center [97, 120] width 161 height 22
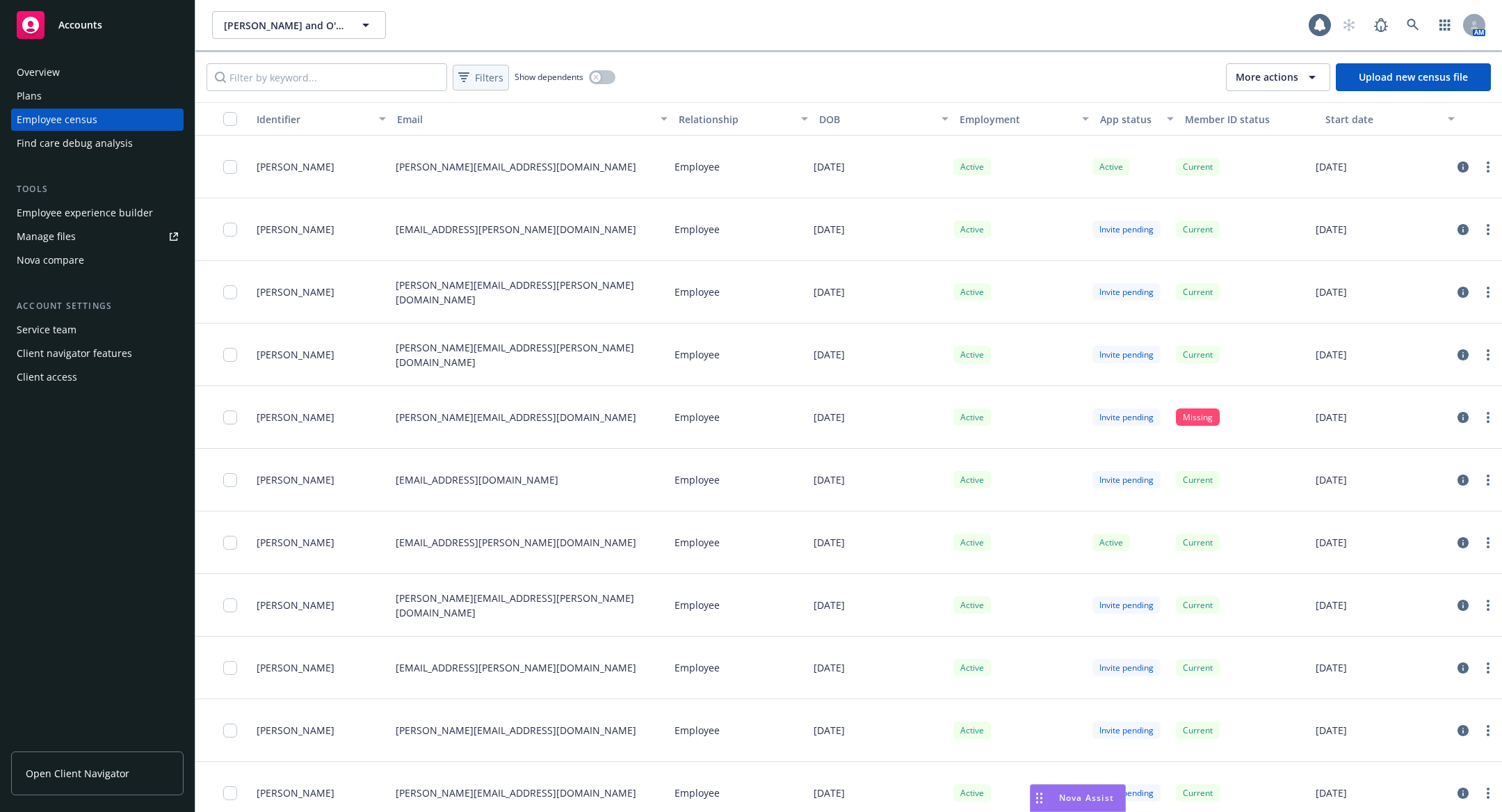
click at [480, 81] on span "Filters" at bounding box center [489, 77] width 29 height 15
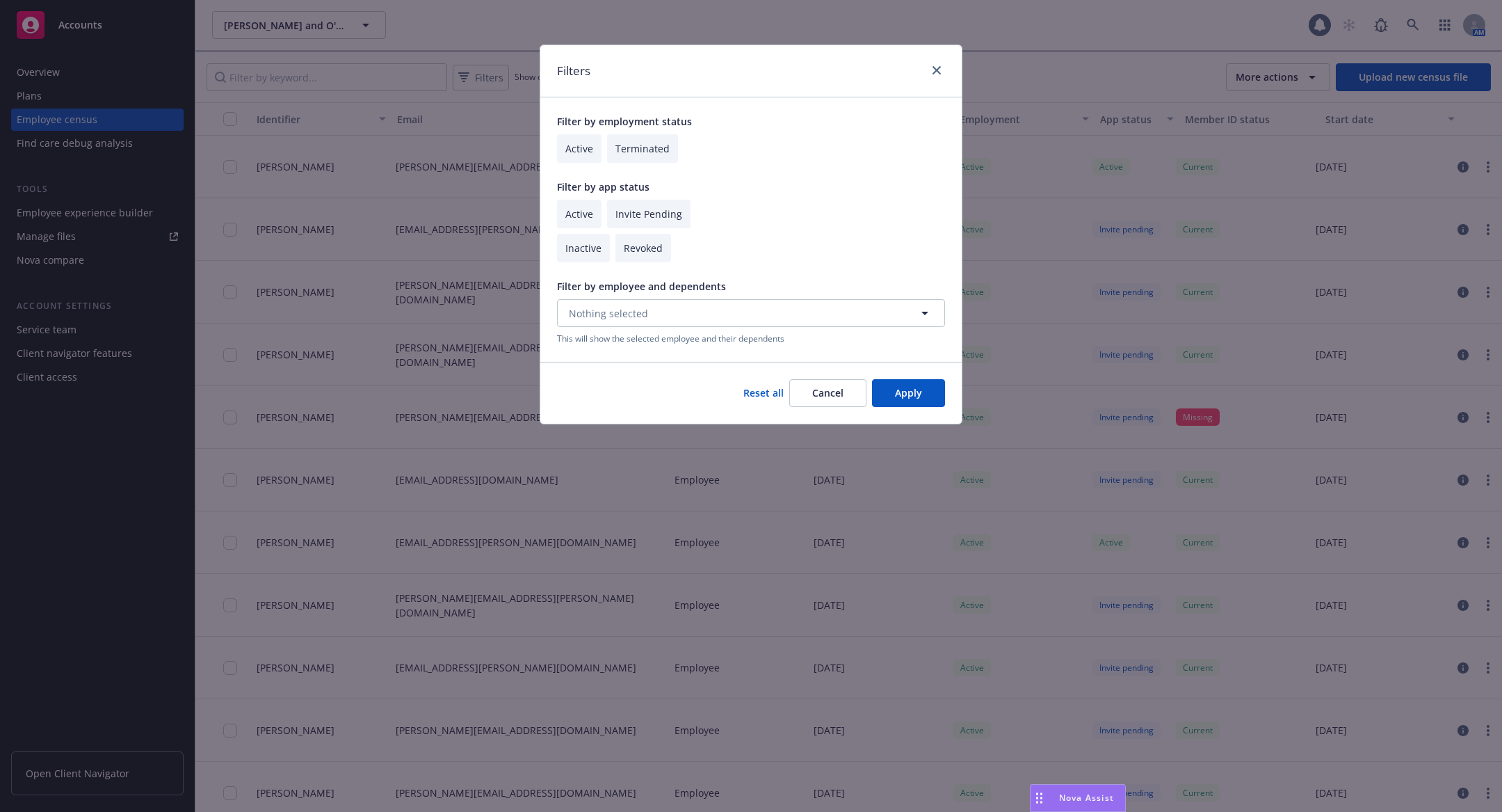
click at [572, 214] on input "checkbox" at bounding box center [579, 214] width 45 height 29
checkbox input "true"
click at [914, 392] on button "Apply" at bounding box center [908, 393] width 73 height 28
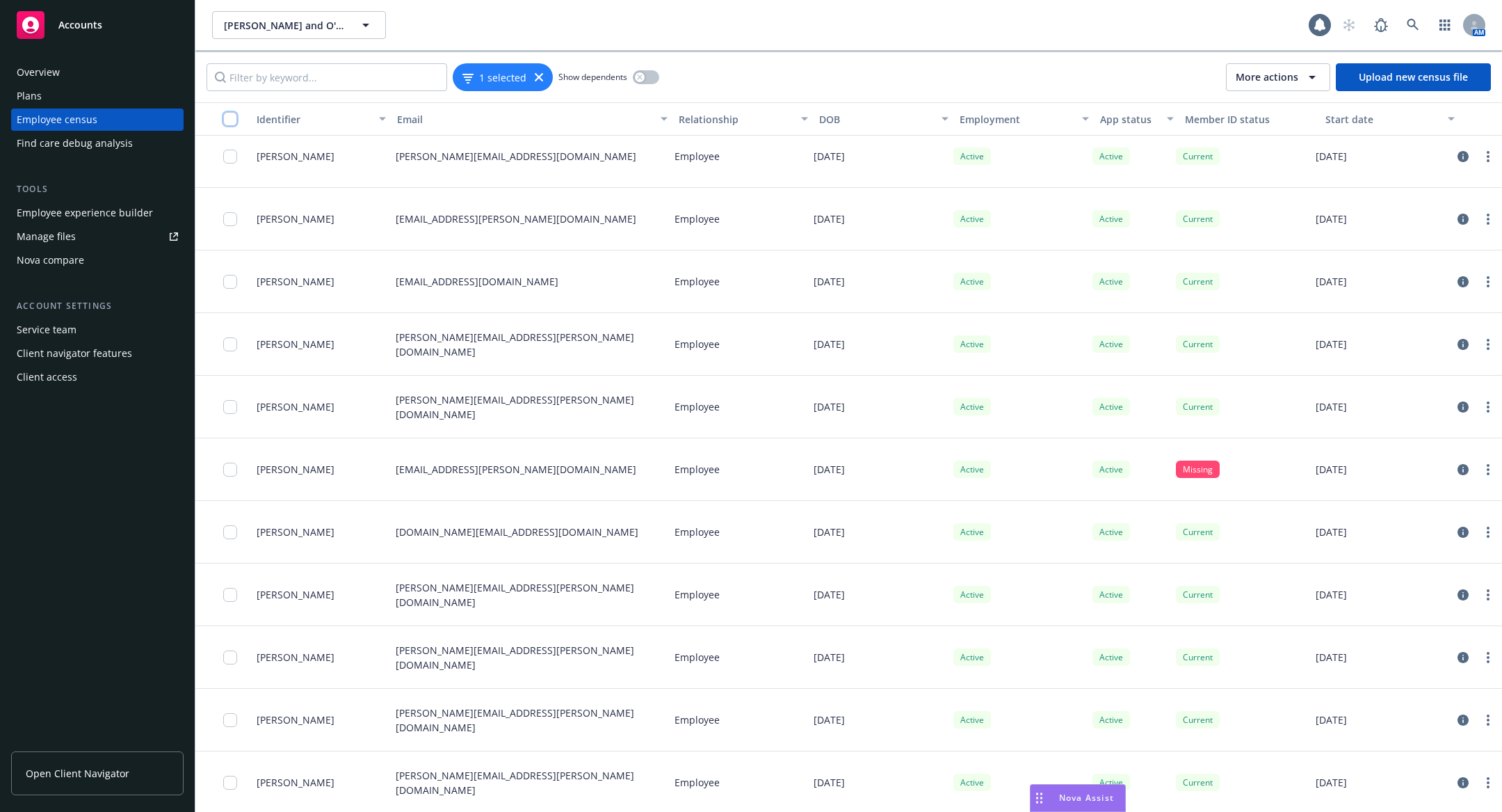
click at [231, 113] on input "checkbox" at bounding box center [230, 119] width 14 height 14
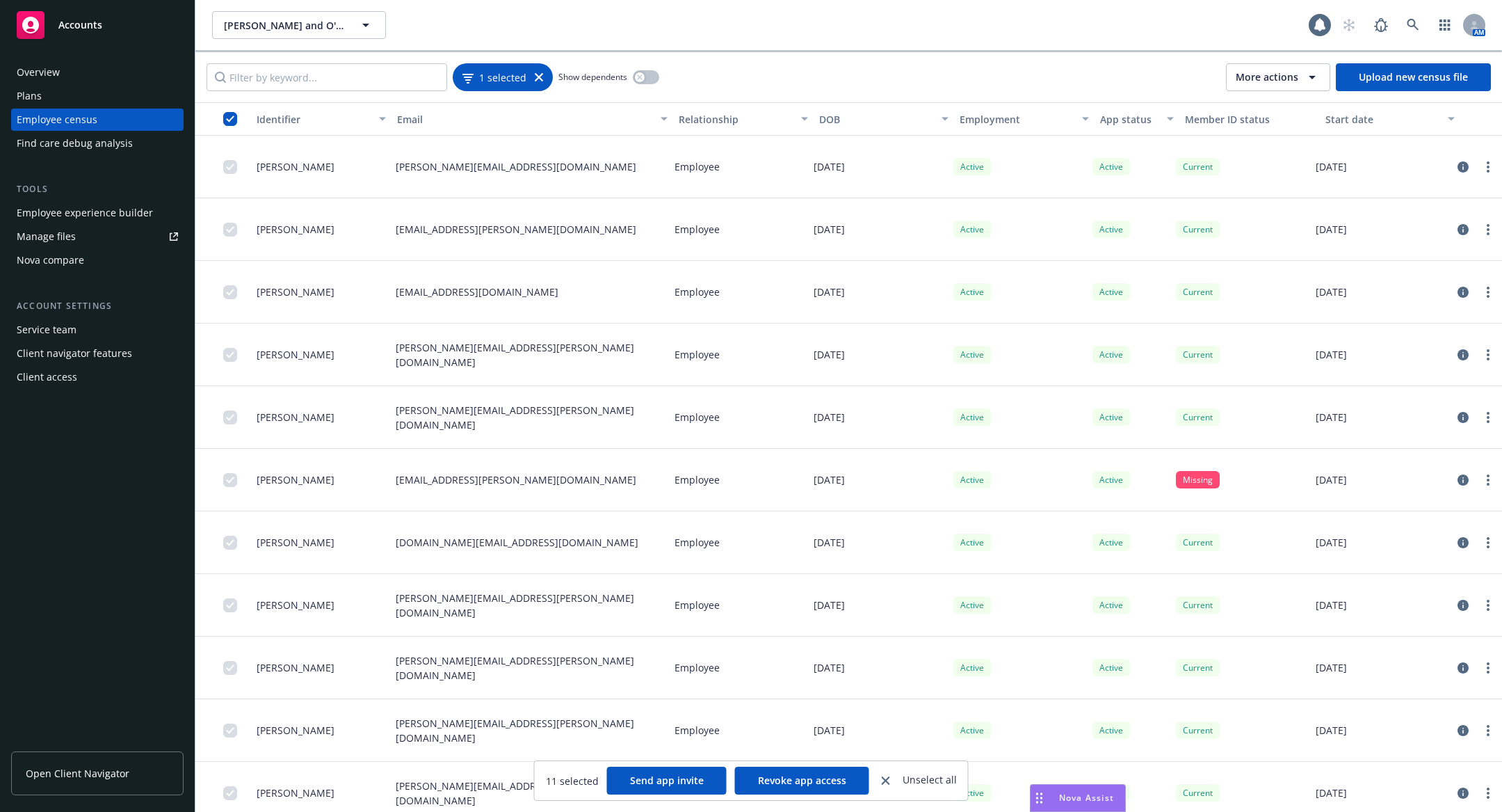
click at [541, 78] on div "1 selected" at bounding box center [503, 77] width 100 height 28
click at [539, 78] on icon at bounding box center [539, 77] width 8 height 8
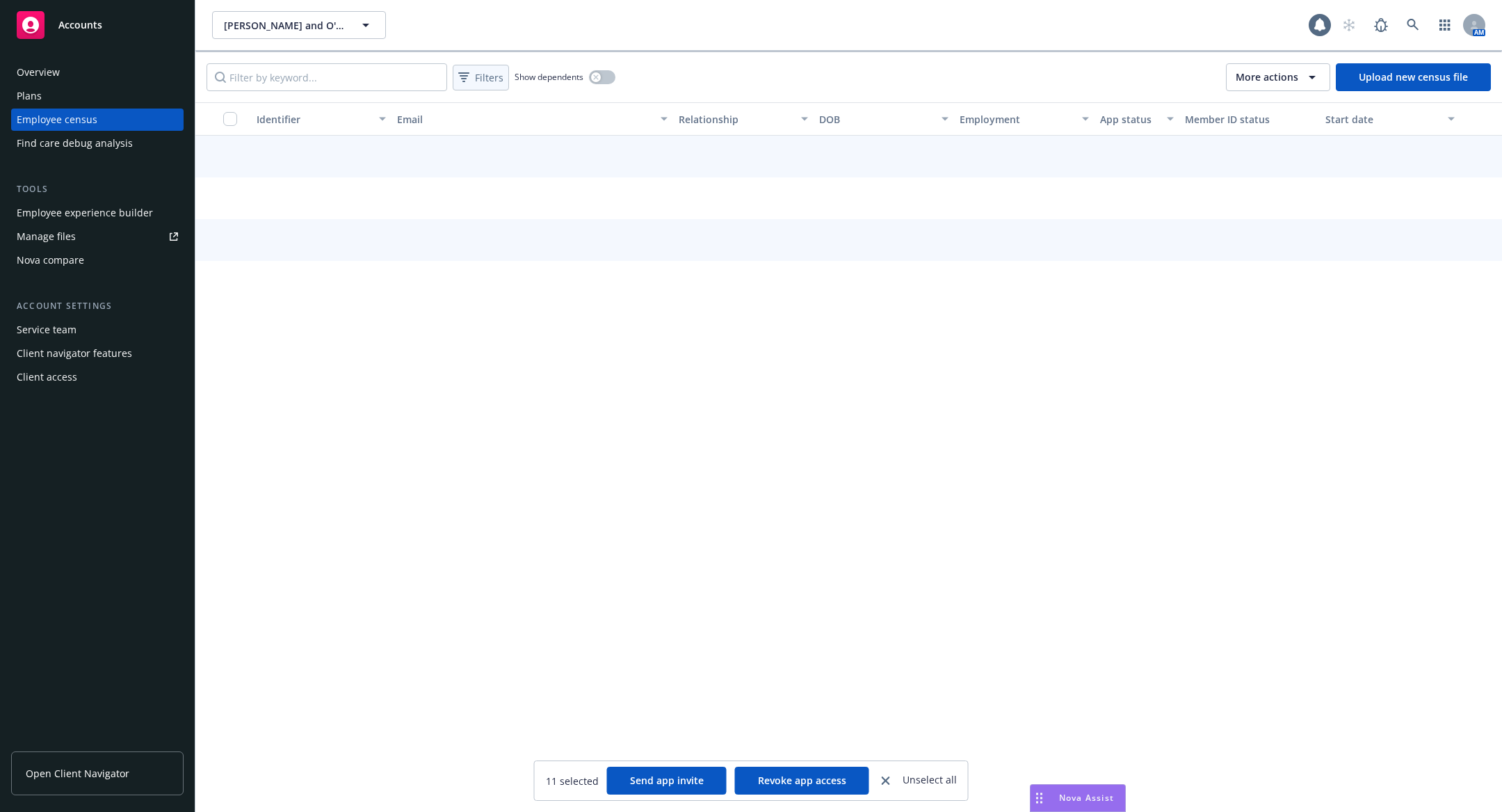
click at [473, 77] on div "Filters" at bounding box center [481, 77] width 51 height 20
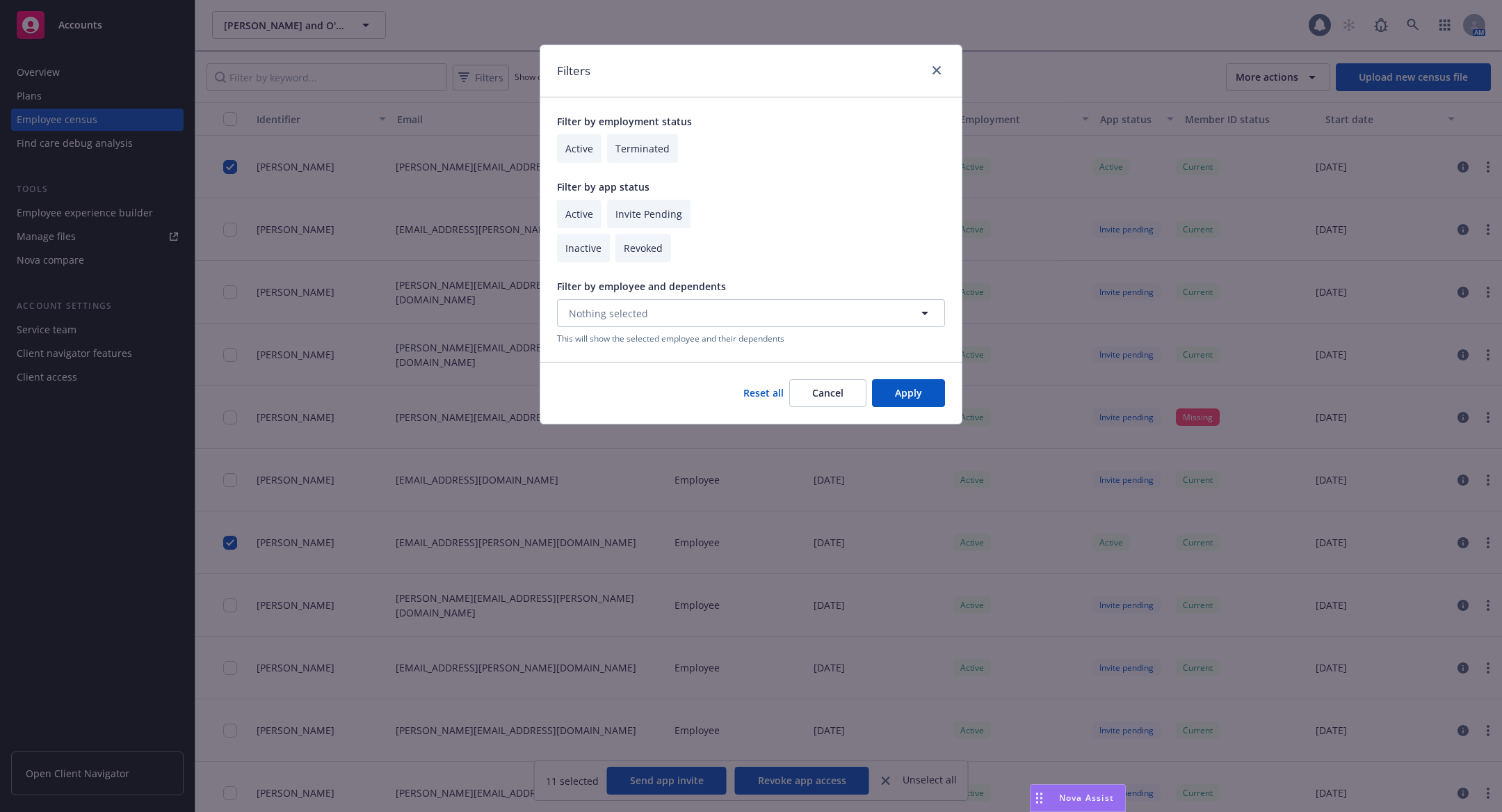
click at [571, 157] on input "checkbox" at bounding box center [579, 148] width 45 height 29
checkbox input "true"
click at [930, 387] on button "Apply" at bounding box center [908, 393] width 73 height 28
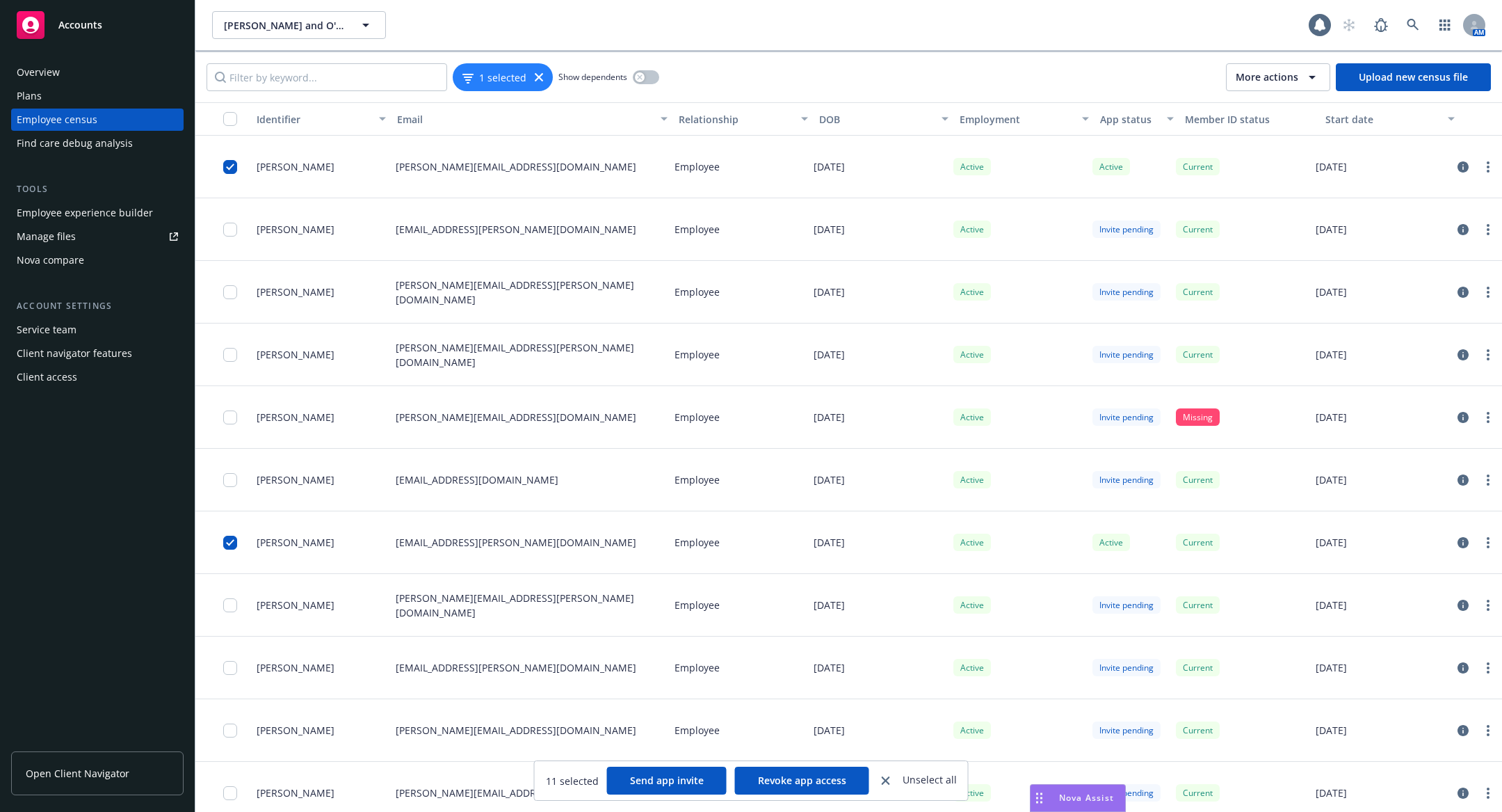
click at [239, 108] on button "button" at bounding box center [223, 118] width 56 height 33
click at [232, 114] on input "checkbox" at bounding box center [230, 119] width 14 height 14
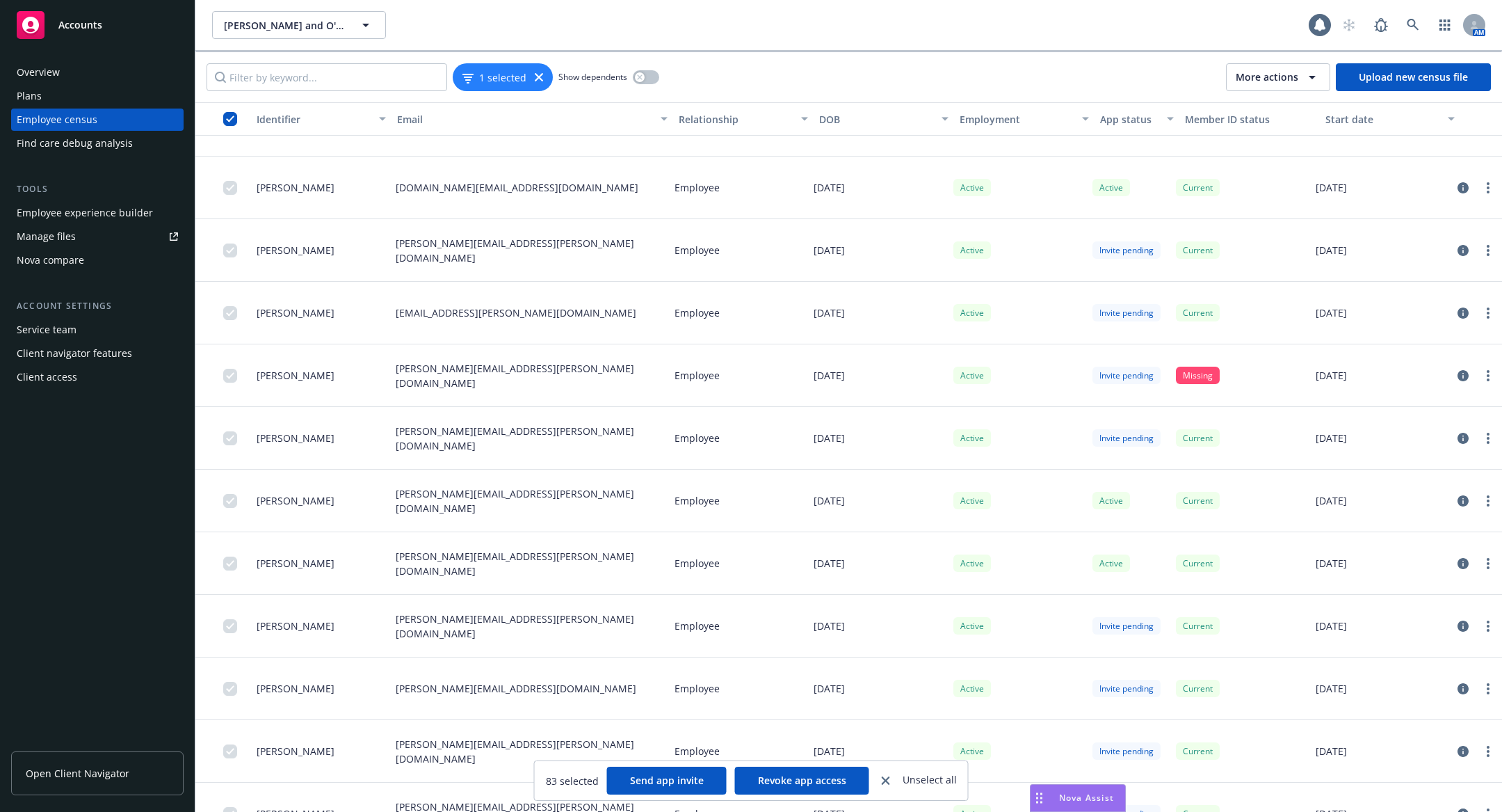
scroll to position [4518, 0]
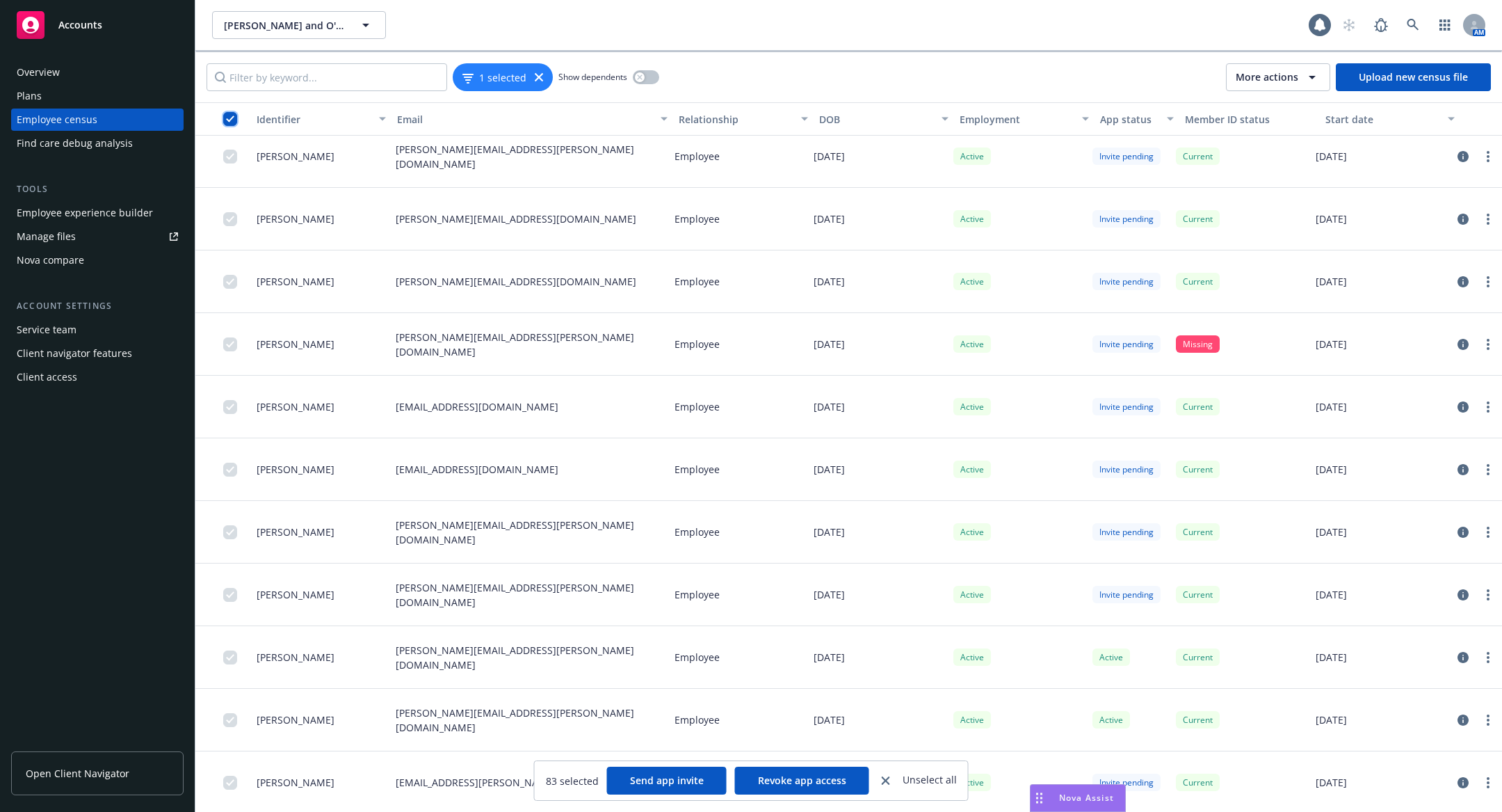
click at [225, 117] on input "checkbox" at bounding box center [230, 119] width 14 height 14
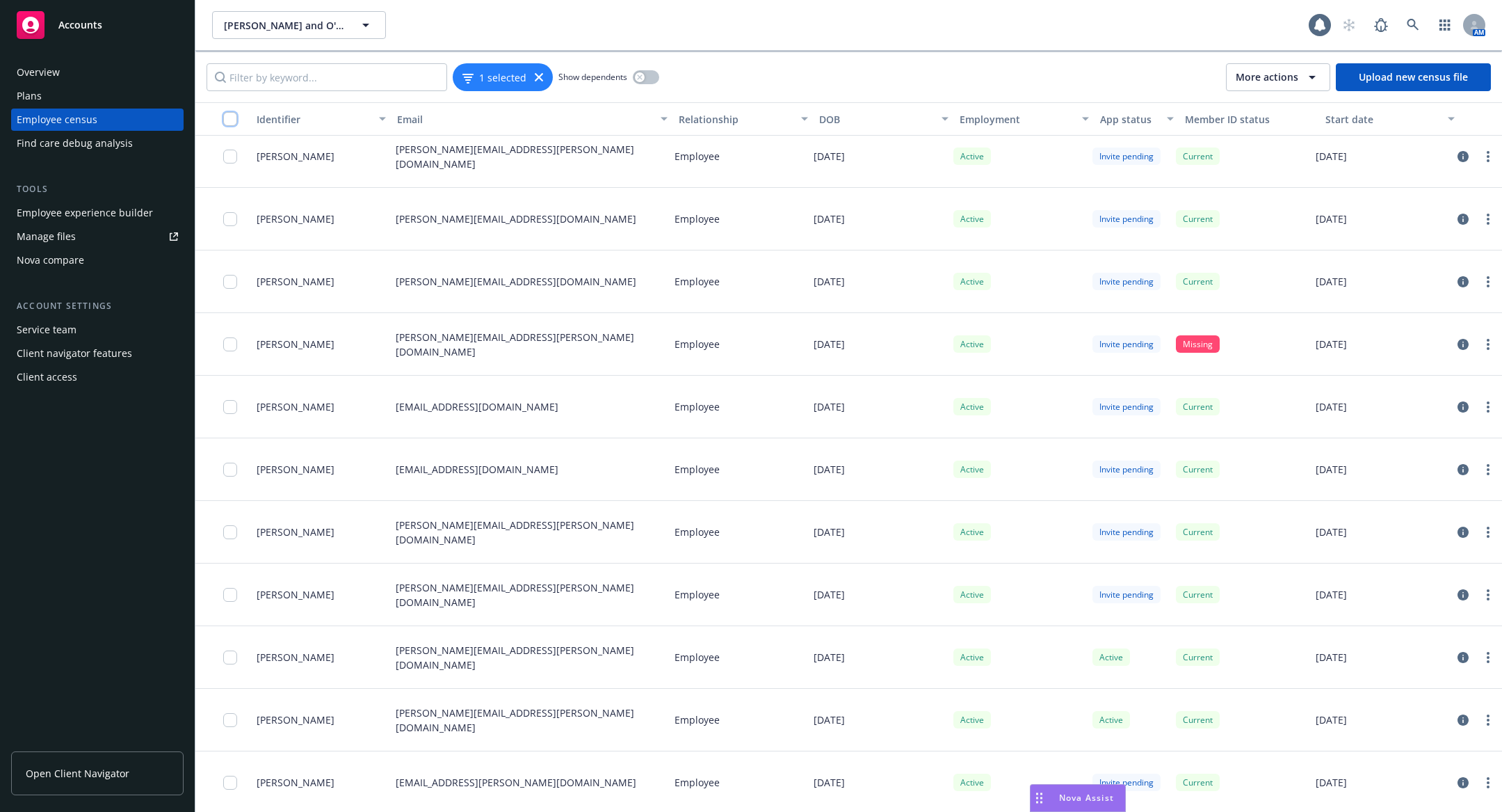
click at [225, 117] on input "checkbox" at bounding box center [230, 119] width 14 height 14
